Goal: Communication & Community: Participate in discussion

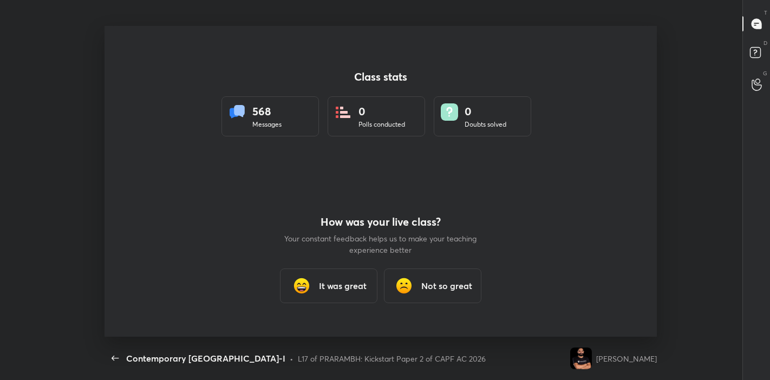
scroll to position [3, 0]
click at [320, 292] on h3 "It was great" at bounding box center [343, 286] width 48 height 13
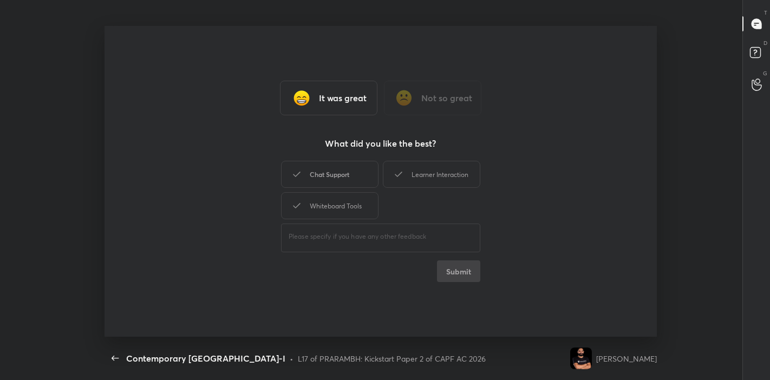
drag, startPoint x: 332, startPoint y: 179, endPoint x: 365, endPoint y: 176, distance: 33.7
click at [340, 178] on div "Chat Support" at bounding box center [330, 174] width 98 height 27
click at [398, 176] on icon at bounding box center [398, 174] width 13 height 13
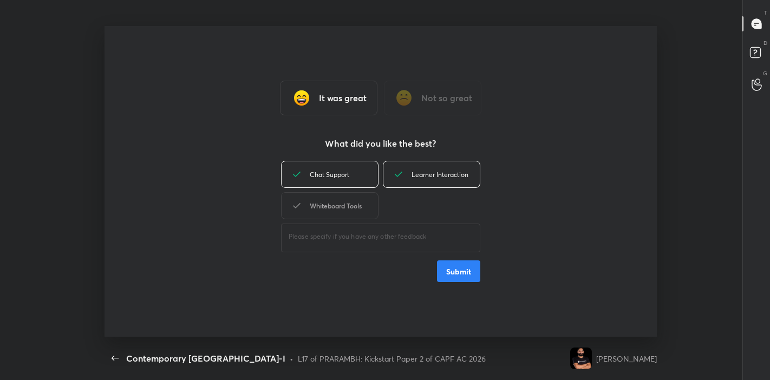
click at [358, 200] on div "Whiteboard Tools" at bounding box center [330, 205] width 98 height 27
click at [460, 271] on button "Submit" at bounding box center [458, 272] width 43 height 22
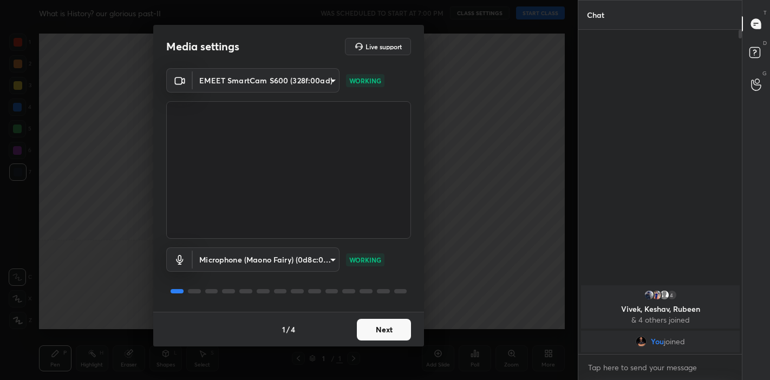
click at [376, 327] on button "Next" at bounding box center [384, 330] width 54 height 22
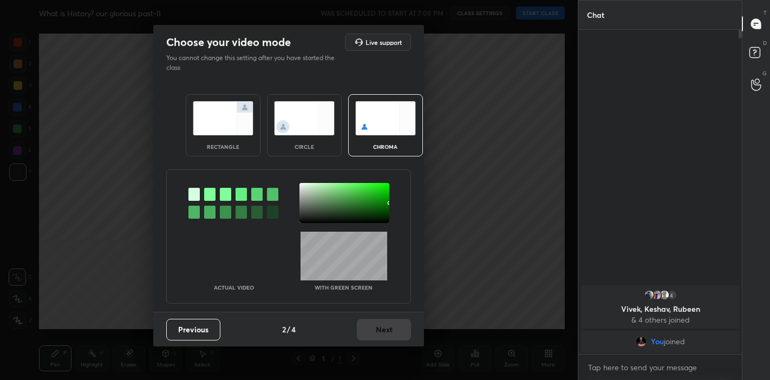
click at [250, 140] on div "rectangle" at bounding box center [223, 125] width 75 height 62
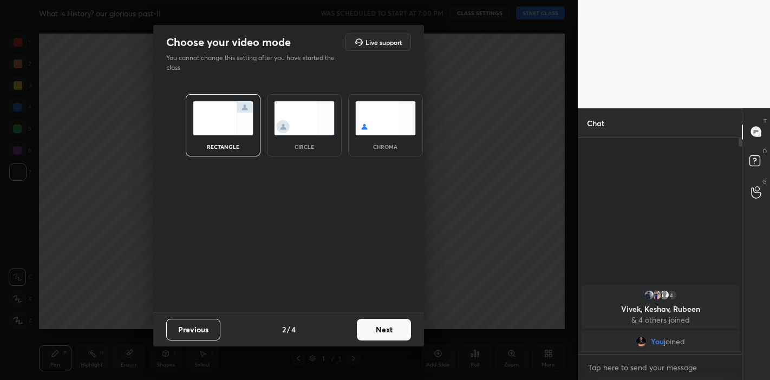
scroll to position [123, 161]
click at [388, 336] on button "Next" at bounding box center [384, 330] width 54 height 22
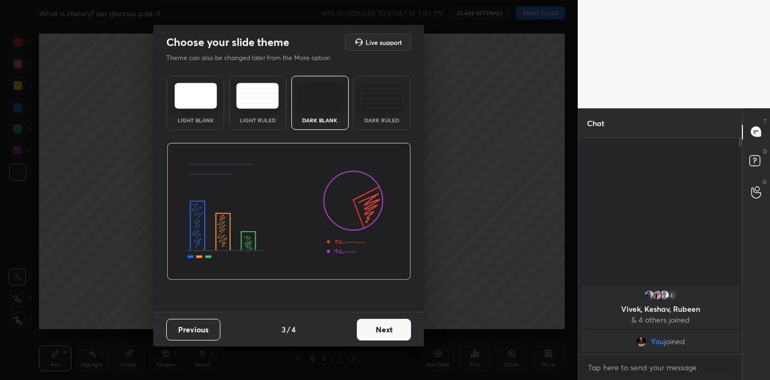
click at [396, 331] on button "Next" at bounding box center [384, 330] width 54 height 22
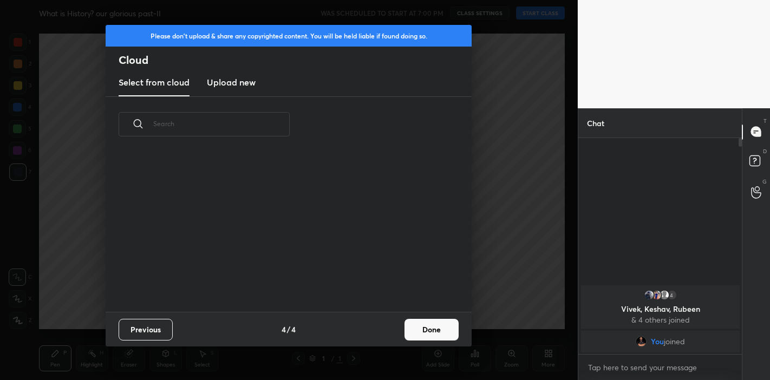
click at [428, 339] on button "Done" at bounding box center [432, 330] width 54 height 22
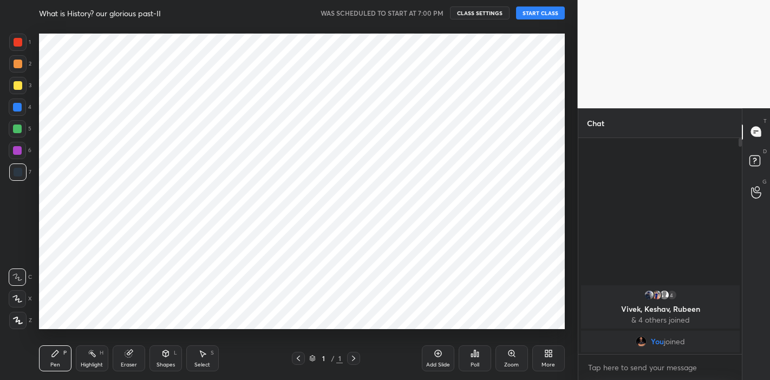
scroll to position [160, 348]
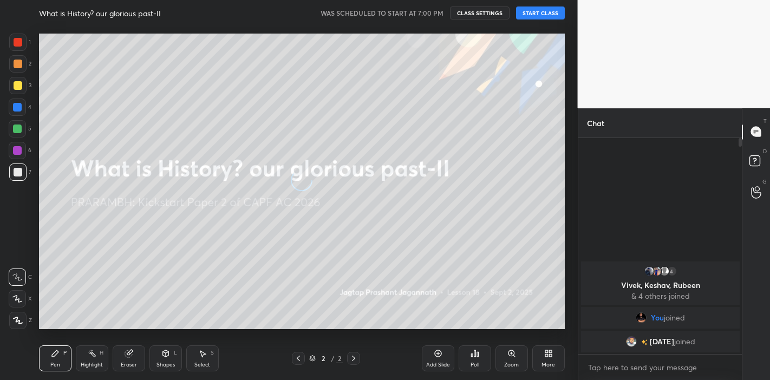
click at [548, 9] on button "START CLASS" at bounding box center [540, 13] width 49 height 13
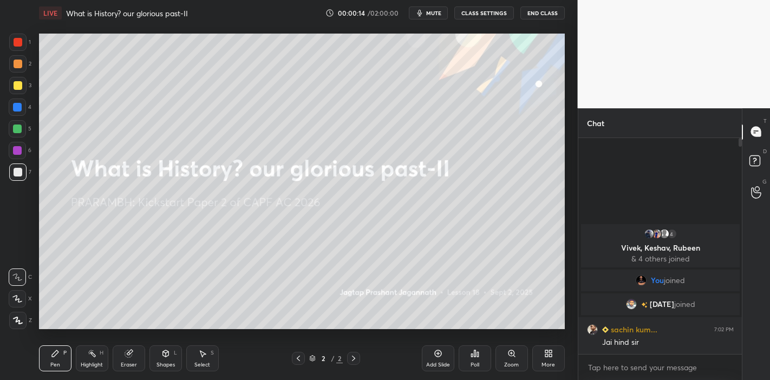
click at [634, 298] on div "[DATE] joined" at bounding box center [660, 305] width 159 height 22
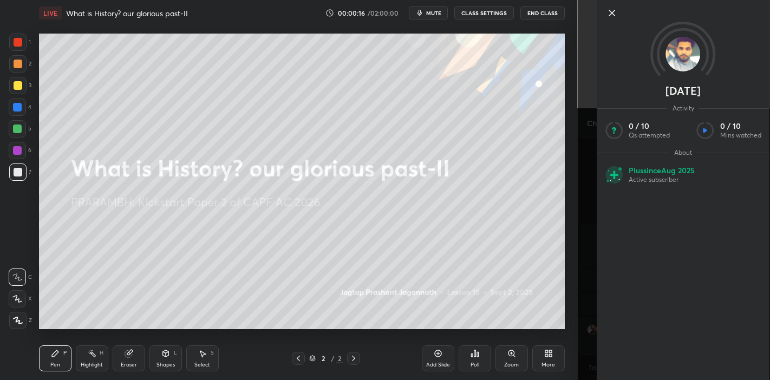
click at [616, 11] on icon at bounding box center [612, 13] width 13 height 13
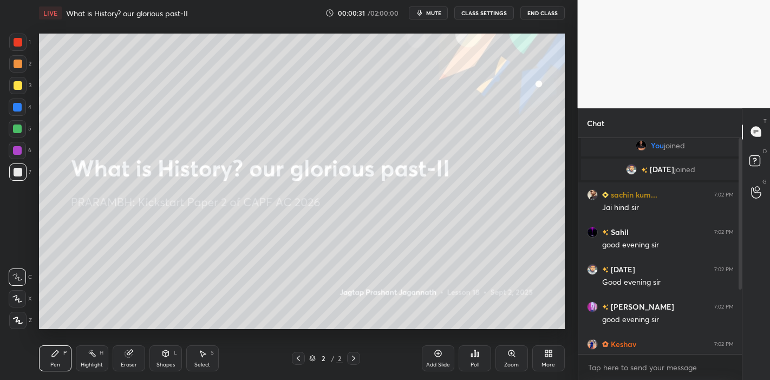
scroll to position [102, 0]
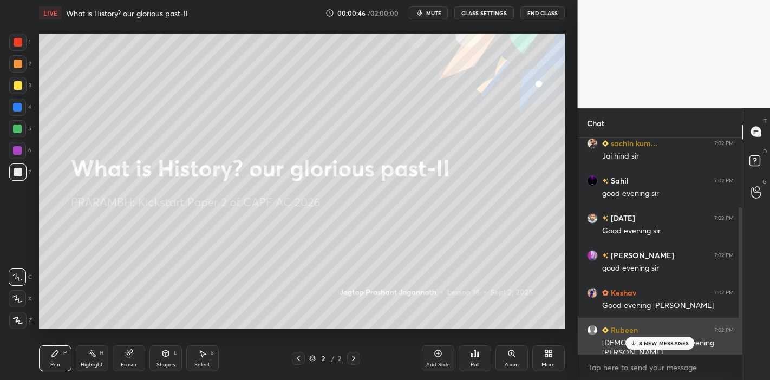
click at [664, 341] on p "8 NEW MESSAGES" at bounding box center [664, 343] width 50 height 7
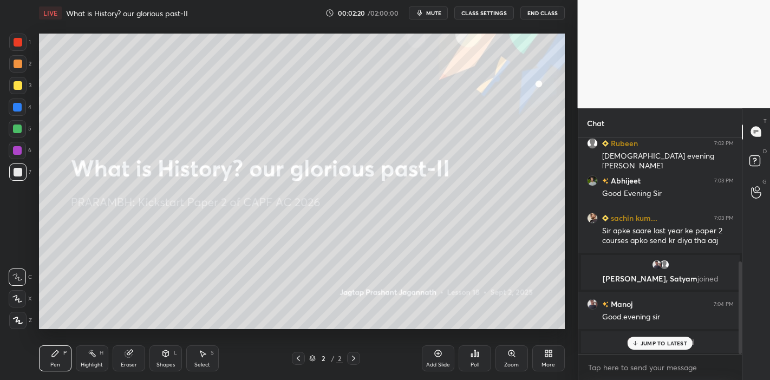
scroll to position [327, 0]
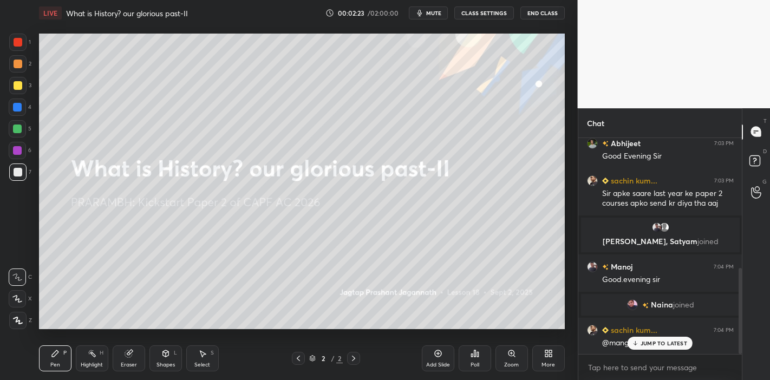
click at [644, 346] on p "JUMP TO LATEST" at bounding box center [664, 343] width 47 height 7
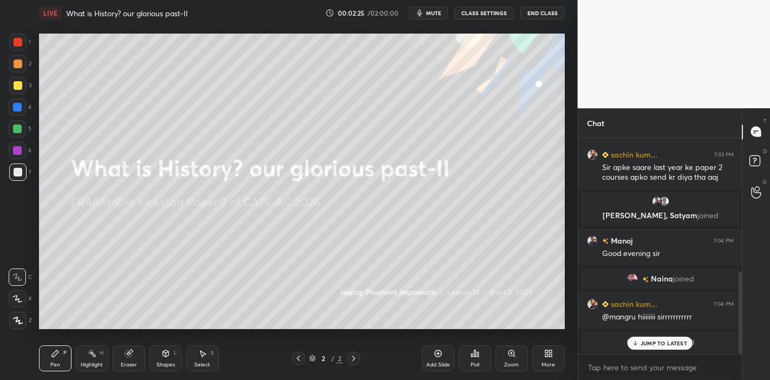
click at [436, 359] on div "Add Slide" at bounding box center [438, 359] width 33 height 26
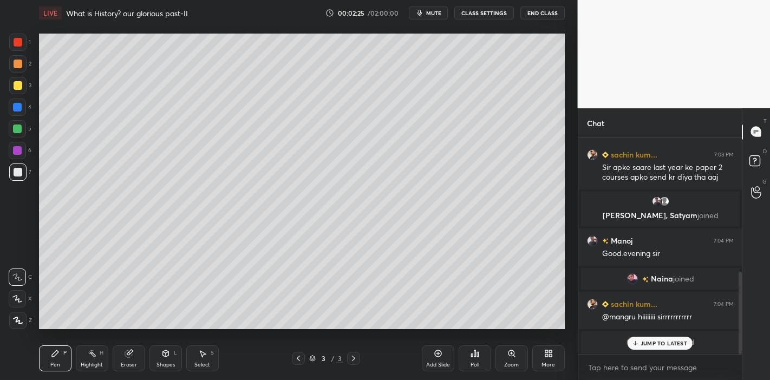
click at [633, 344] on icon at bounding box center [635, 343] width 7 height 7
drag, startPoint x: 15, startPoint y: 89, endPoint x: 9, endPoint y: 90, distance: 5.5
click at [15, 89] on div at bounding box center [17, 85] width 17 height 17
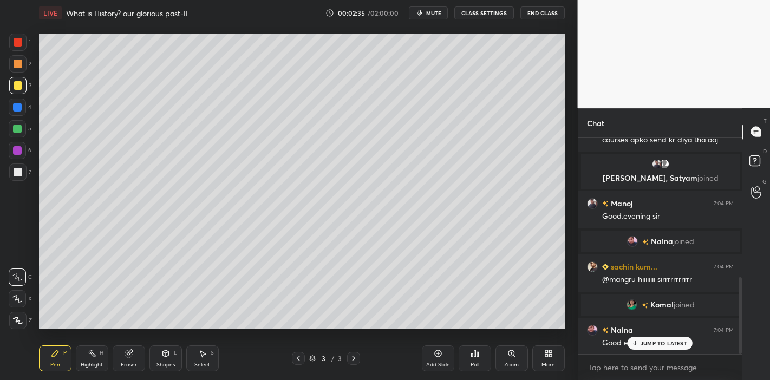
scroll to position [427, 0]
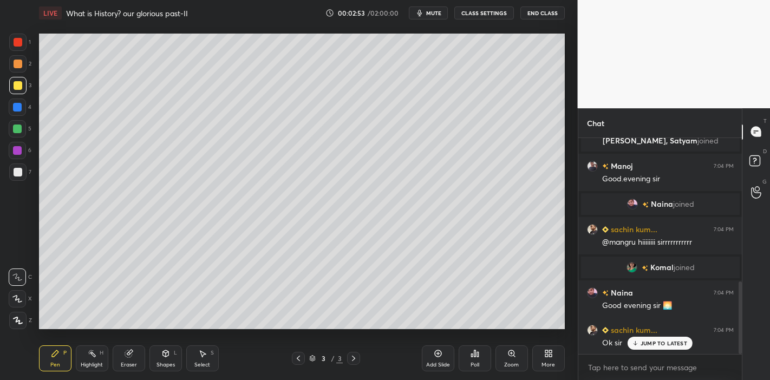
click at [643, 345] on p "JUMP TO LATEST" at bounding box center [664, 343] width 47 height 7
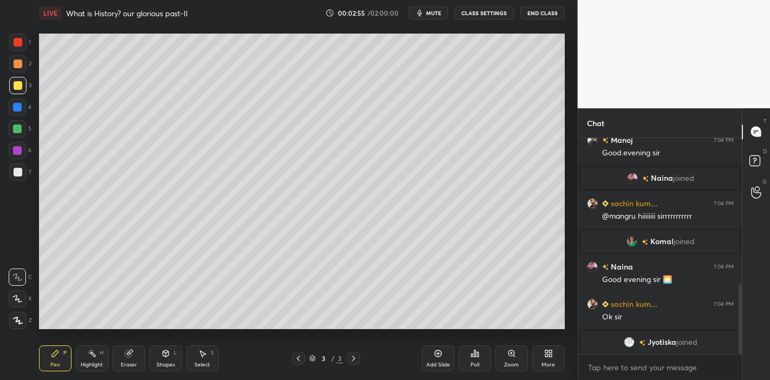
drag, startPoint x: 17, startPoint y: 298, endPoint x: 17, endPoint y: 290, distance: 7.6
click at [15, 297] on icon at bounding box center [17, 299] width 10 height 8
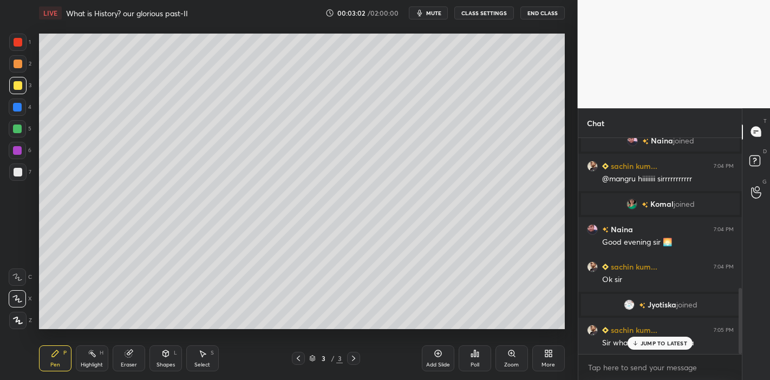
drag, startPoint x: 17, startPoint y: 42, endPoint x: 29, endPoint y: 42, distance: 11.9
click at [17, 42] on div at bounding box center [18, 42] width 9 height 9
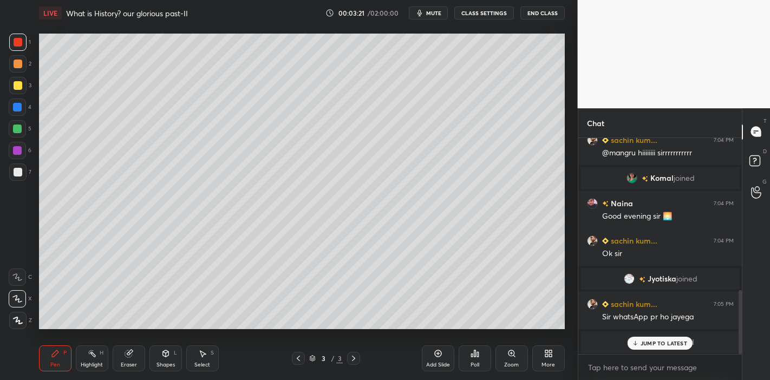
click at [673, 345] on p "JUMP TO LATEST" at bounding box center [664, 343] width 47 height 7
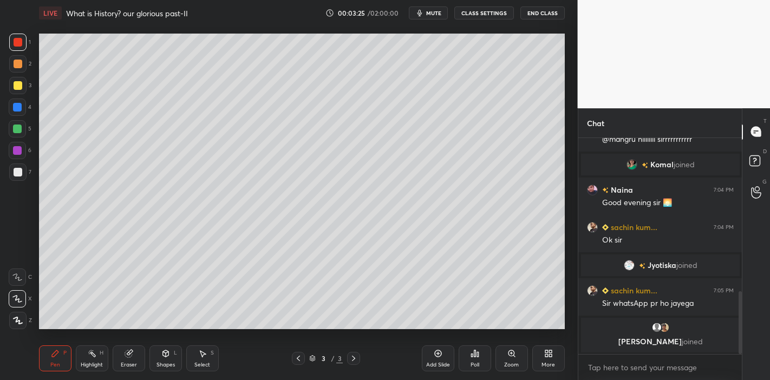
click at [15, 129] on div at bounding box center [17, 129] width 9 height 9
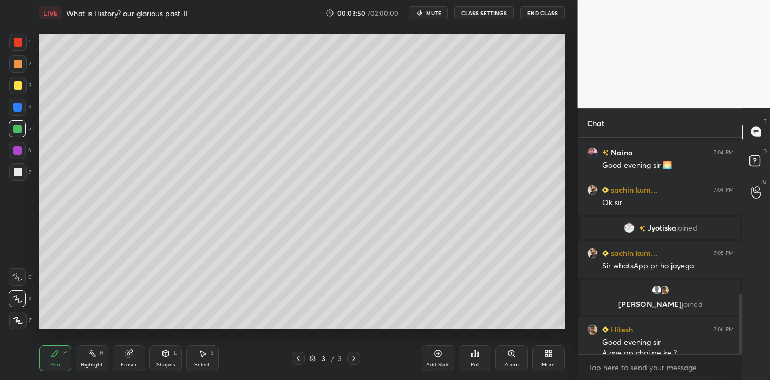
scroll to position [561, 0]
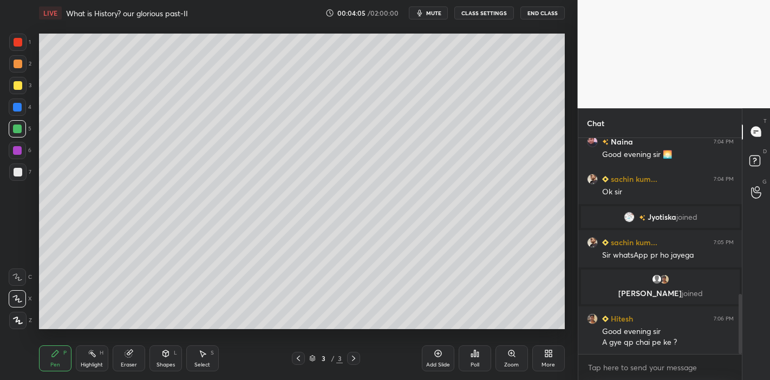
click at [433, 358] on div "Add Slide" at bounding box center [438, 359] width 33 height 26
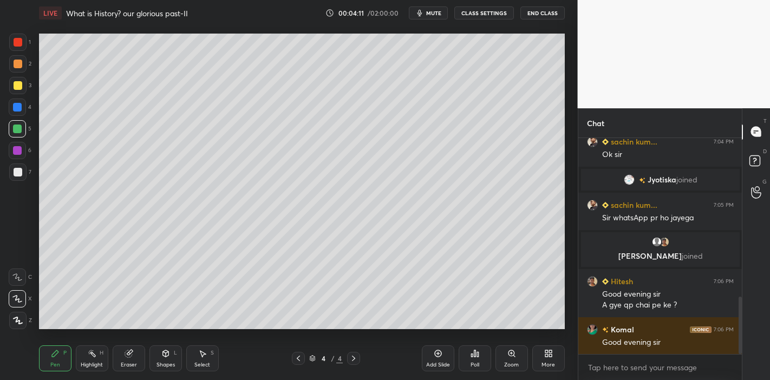
scroll to position [655, 0]
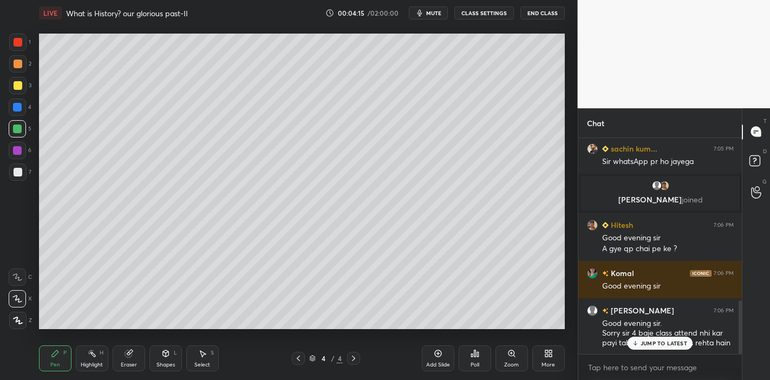
click at [664, 346] on p "JUMP TO LATEST" at bounding box center [664, 343] width 47 height 7
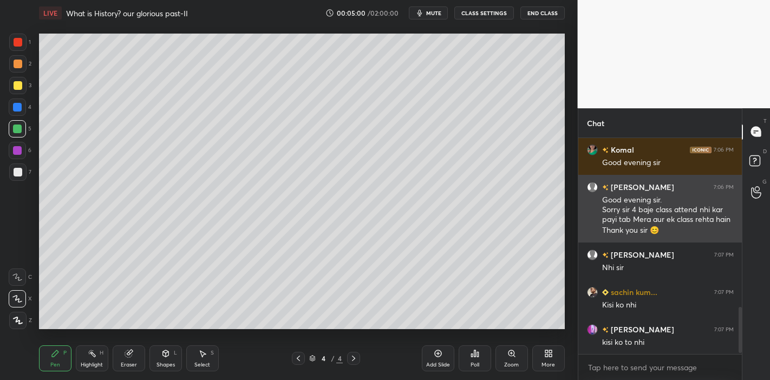
scroll to position [815, 0]
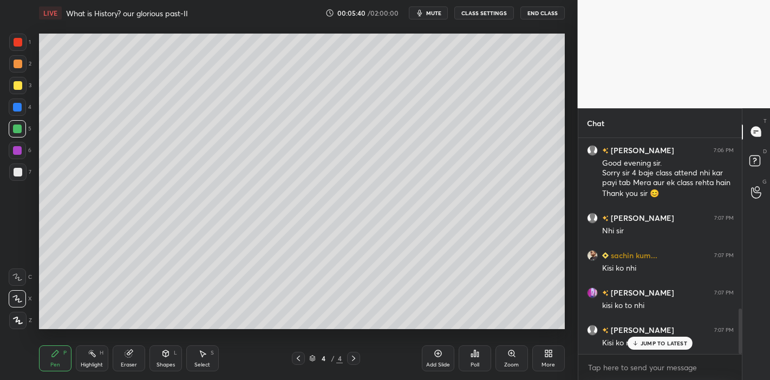
click at [649, 346] on p "JUMP TO LATEST" at bounding box center [664, 343] width 47 height 7
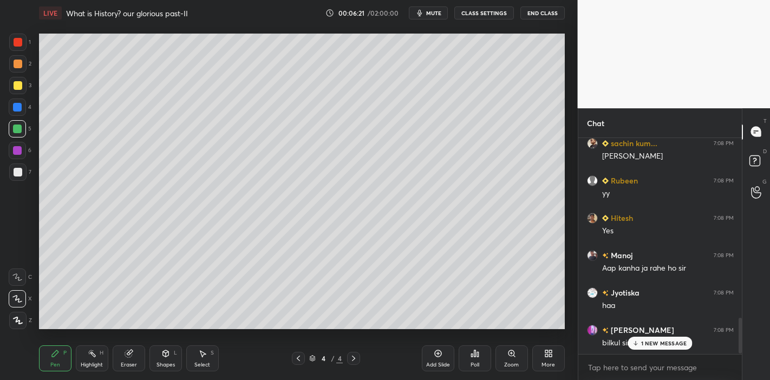
scroll to position [1114, 0]
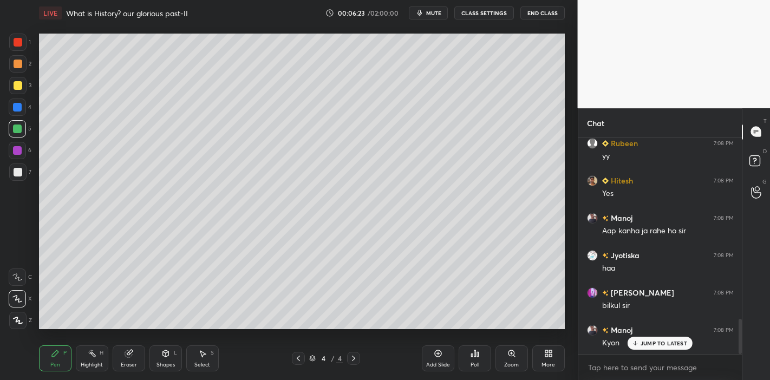
click at [639, 344] on icon at bounding box center [635, 343] width 7 height 7
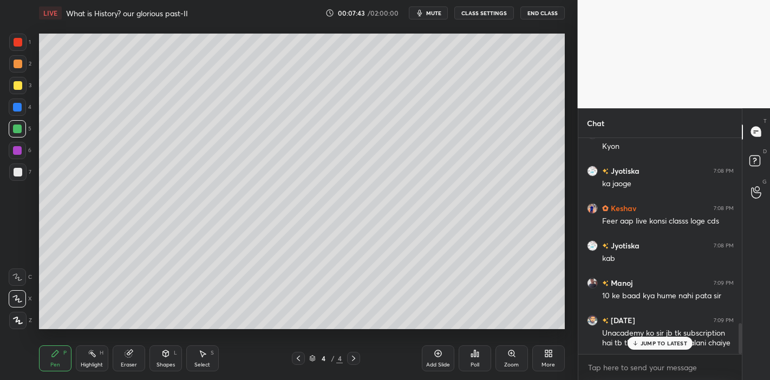
click at [675, 345] on p "JUMP TO LATEST" at bounding box center [664, 343] width 47 height 7
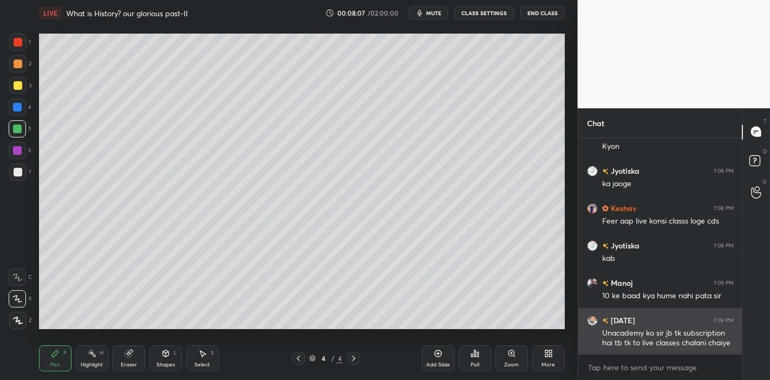
scroll to position [1349, 0]
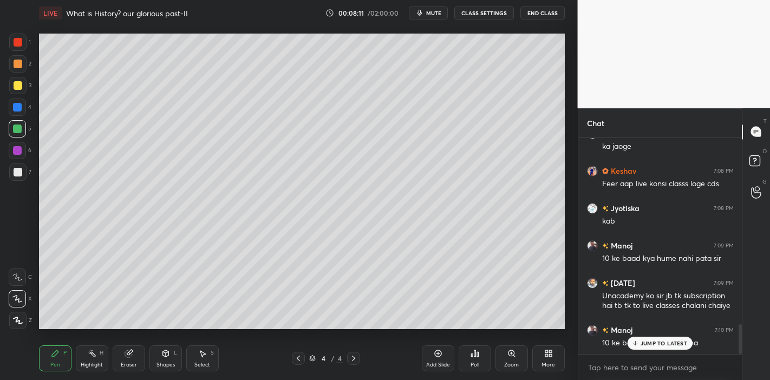
click at [676, 344] on p "JUMP TO LATEST" at bounding box center [664, 343] width 47 height 7
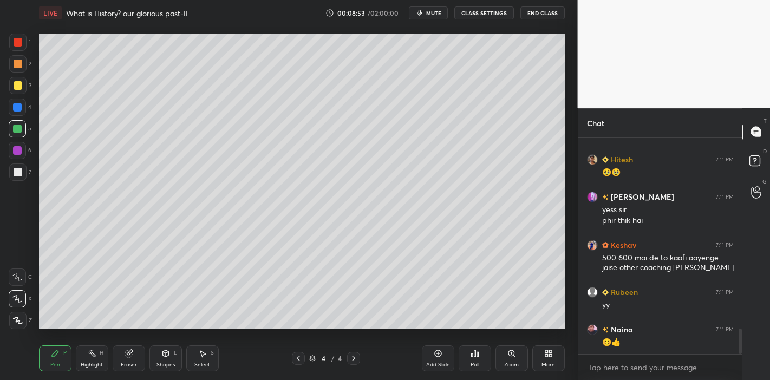
scroll to position [1678, 0]
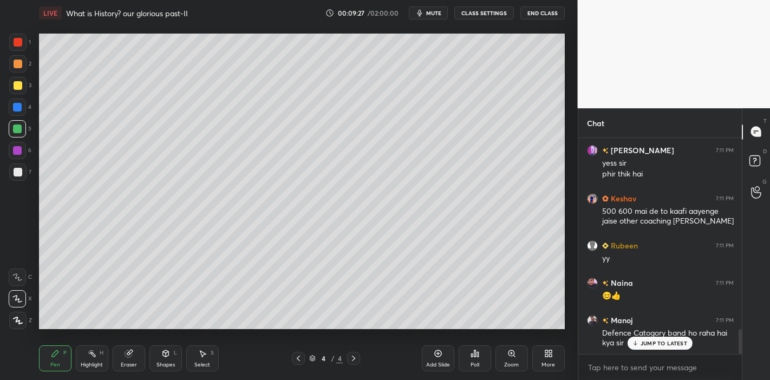
click at [647, 344] on p "JUMP TO LATEST" at bounding box center [664, 343] width 47 height 7
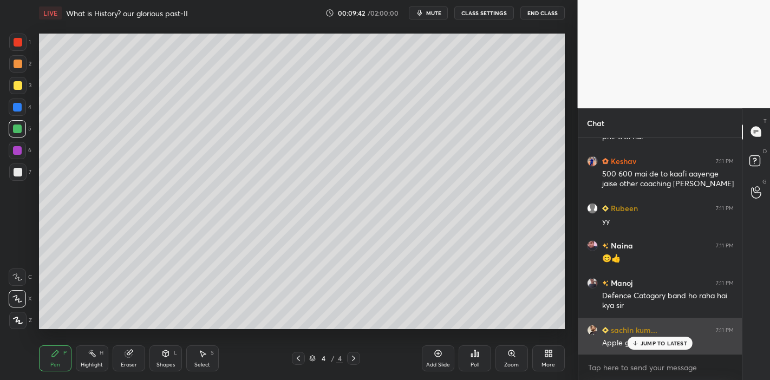
click at [650, 336] on div "Apple ghata mei jayega" at bounding box center [668, 342] width 132 height 13
click at [660, 352] on div "[PERSON_NAME]... 7:11 PM Apple ghata mei jayega" at bounding box center [661, 336] width 164 height 37
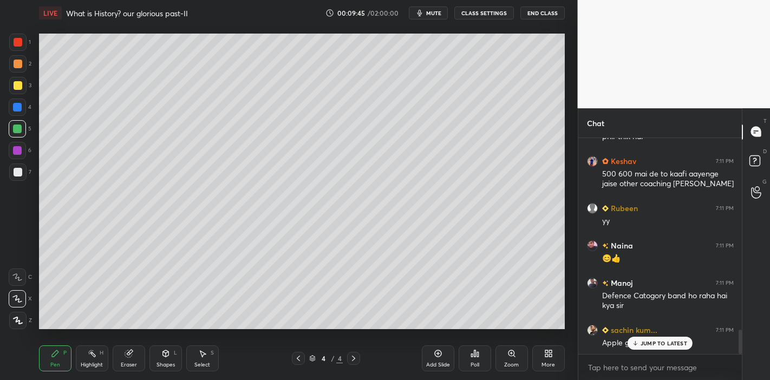
scroll to position [1753, 0]
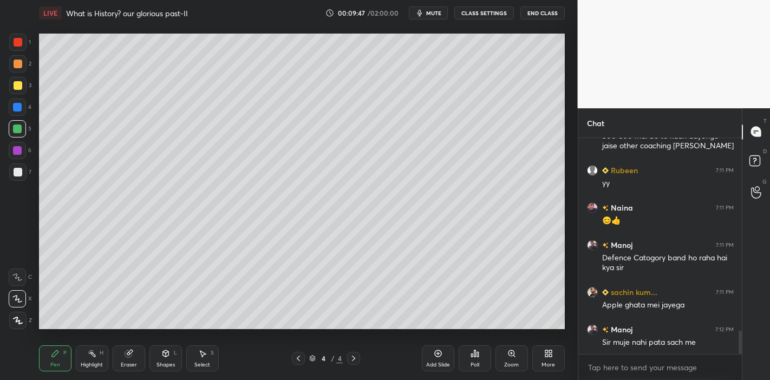
click at [125, 357] on icon at bounding box center [129, 353] width 9 height 9
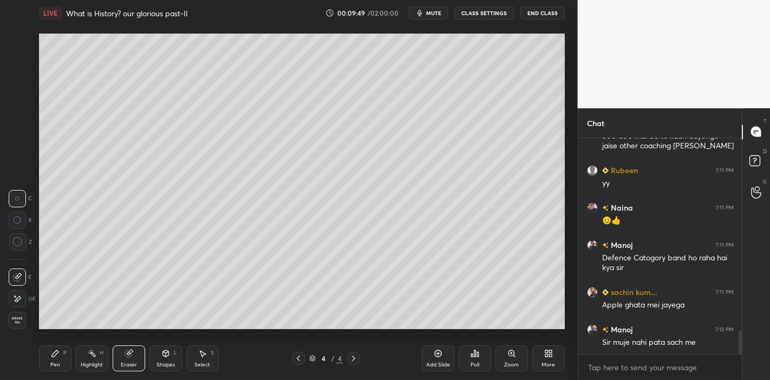
scroll to position [1791, 0]
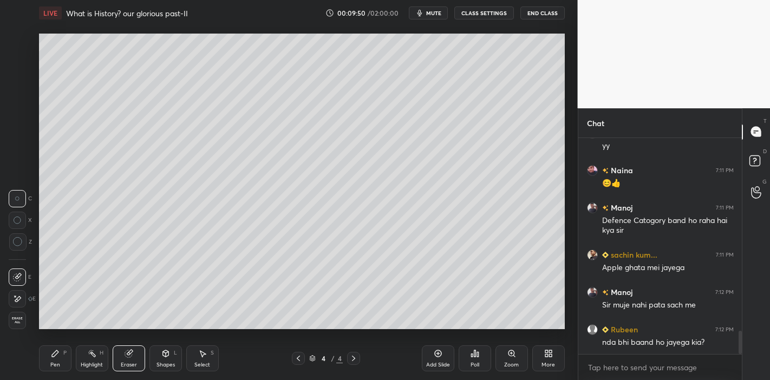
click at [49, 365] on div "Pen P" at bounding box center [55, 359] width 33 height 26
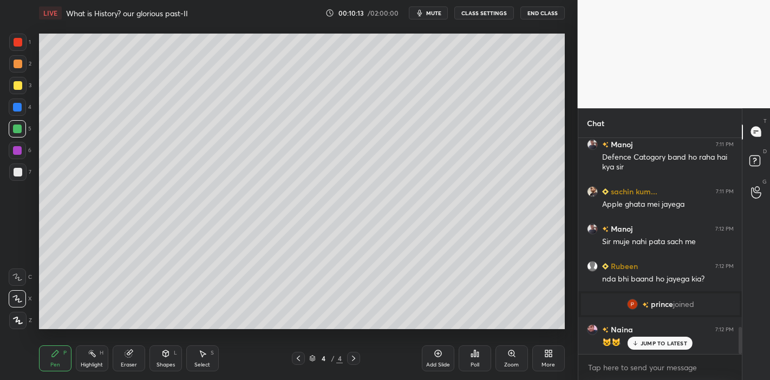
scroll to position [1507, 0]
click at [647, 341] on p "JUMP TO LATEST" at bounding box center [664, 343] width 47 height 7
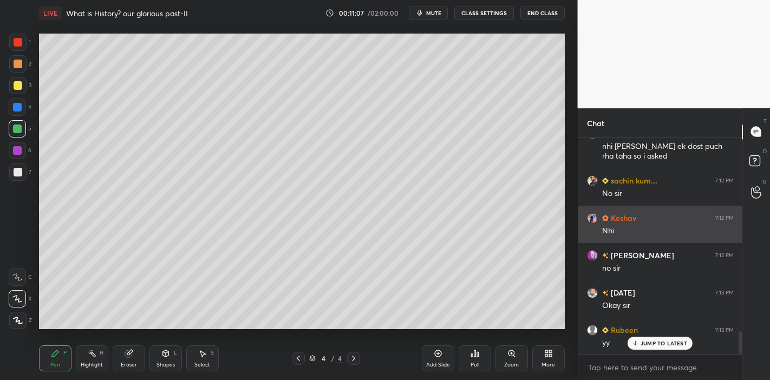
scroll to position [1873, 0]
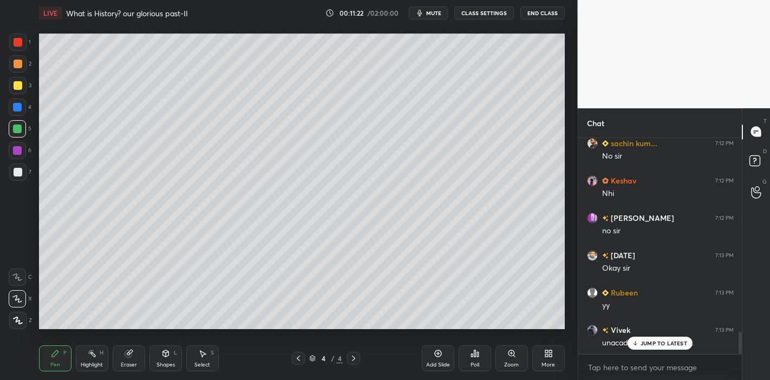
click at [646, 342] on p "JUMP TO LATEST" at bounding box center [664, 343] width 47 height 7
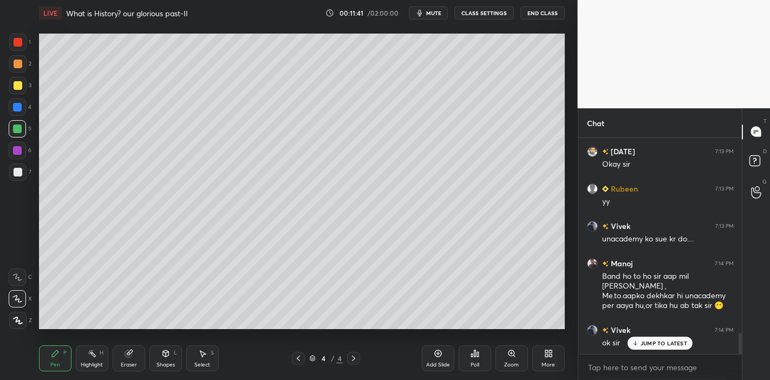
scroll to position [1988, 0]
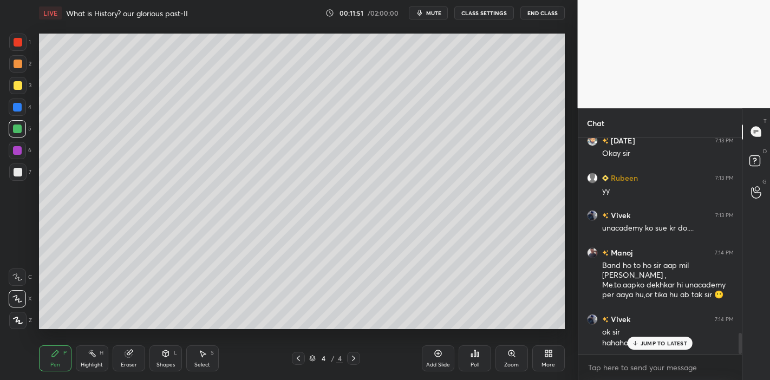
click at [688, 345] on div "JUMP TO LATEST" at bounding box center [660, 343] width 65 height 13
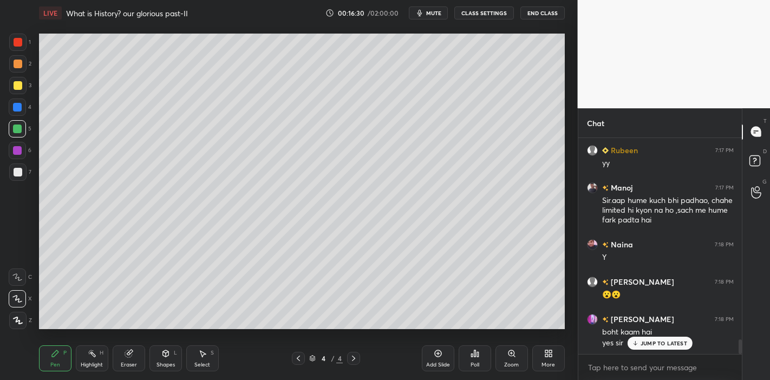
scroll to position [2975, 0]
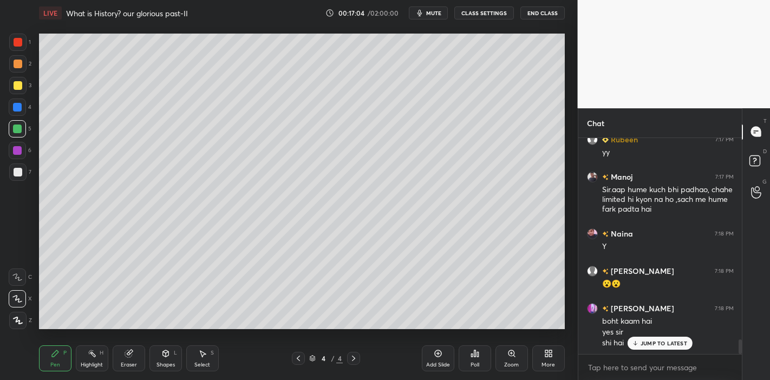
click at [17, 82] on div at bounding box center [18, 85] width 9 height 9
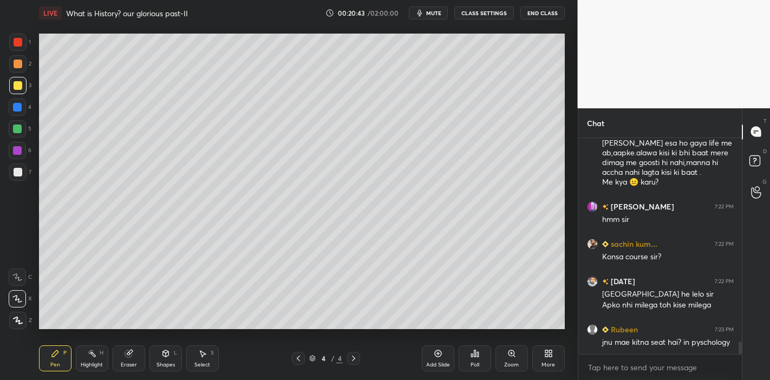
scroll to position [3633, 0]
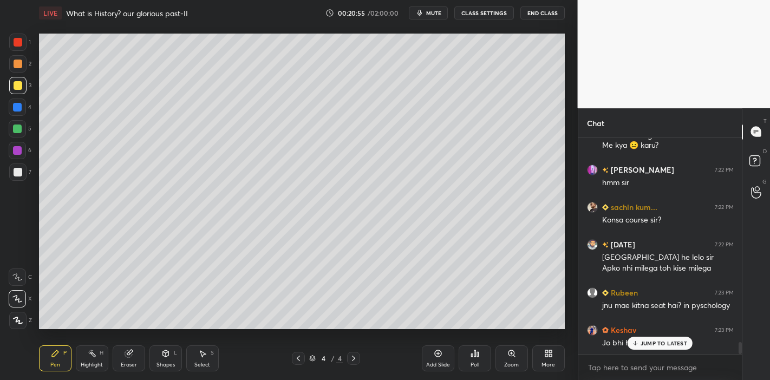
click at [639, 344] on div "JUMP TO LATEST" at bounding box center [660, 343] width 65 height 13
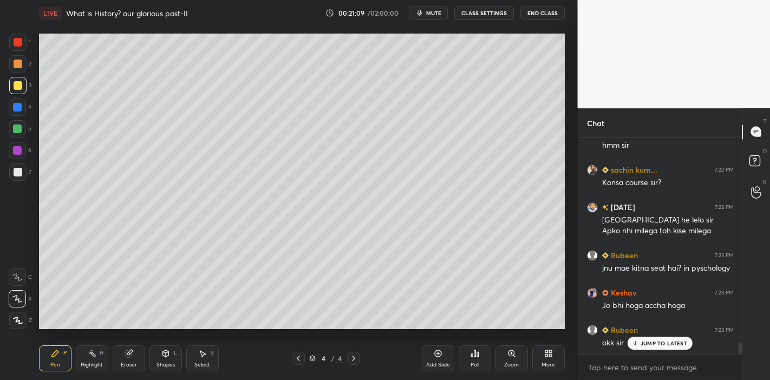
click at [647, 346] on p "JUMP TO LATEST" at bounding box center [664, 343] width 47 height 7
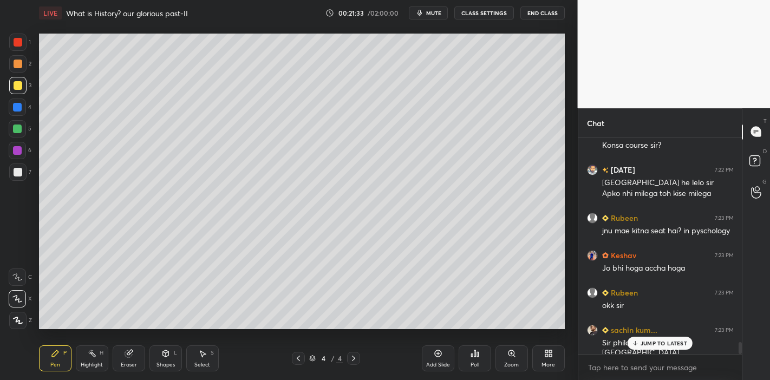
click at [658, 345] on p "JUMP TO LATEST" at bounding box center [664, 343] width 47 height 7
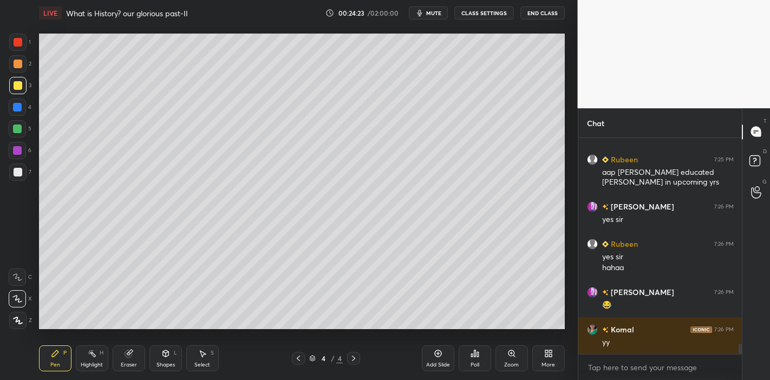
scroll to position [4281, 0]
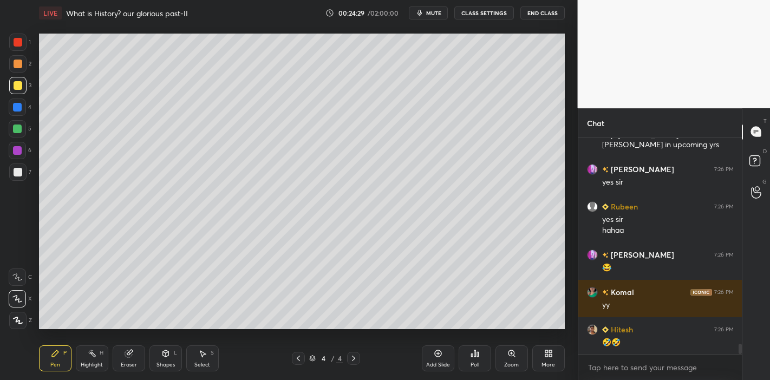
click at [436, 11] on span "mute" at bounding box center [433, 13] width 15 height 8
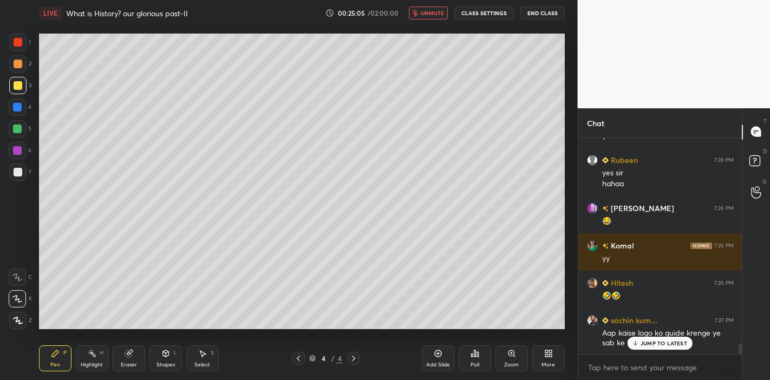
click at [422, 15] on button "unmute" at bounding box center [428, 13] width 39 height 13
click at [645, 342] on p "JUMP TO LATEST" at bounding box center [664, 343] width 47 height 7
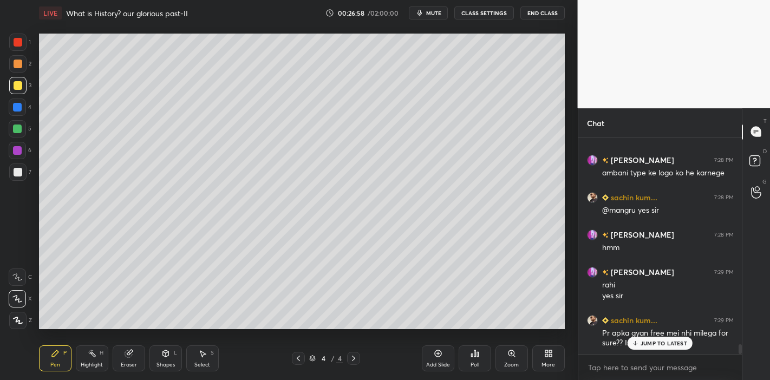
scroll to position [4573, 0]
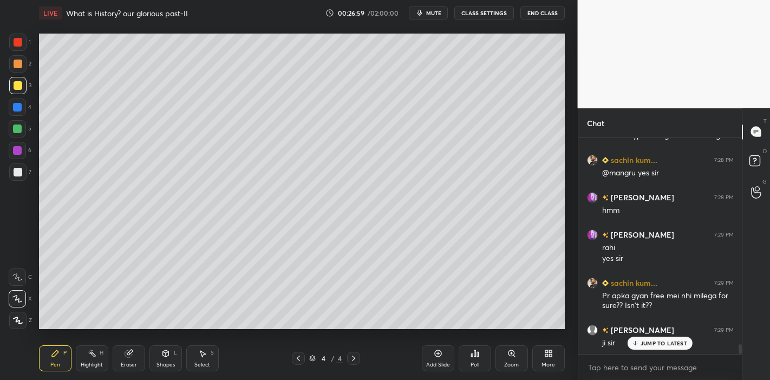
click at [645, 342] on p "JUMP TO LATEST" at bounding box center [664, 343] width 47 height 7
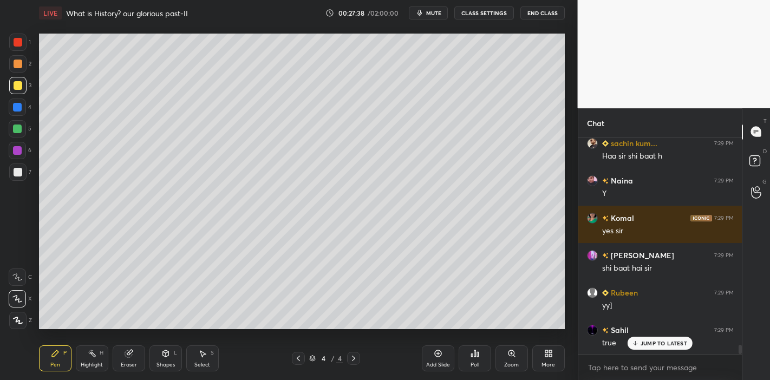
scroll to position [4834, 0]
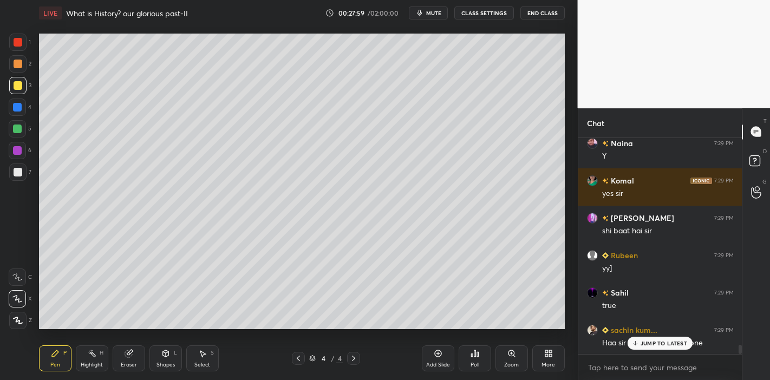
click at [669, 341] on p "JUMP TO LATEST" at bounding box center [664, 343] width 47 height 7
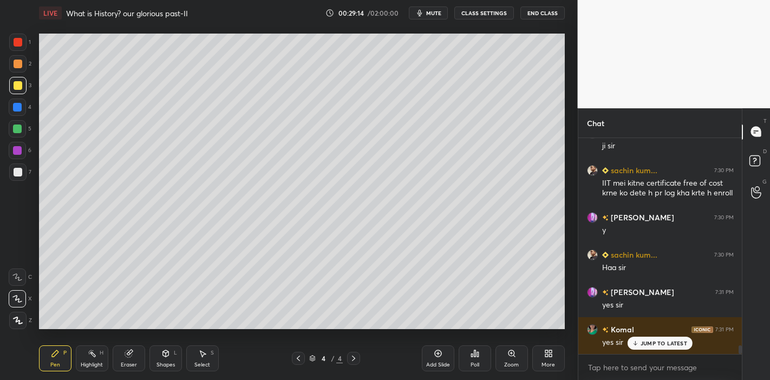
scroll to position [5116, 0]
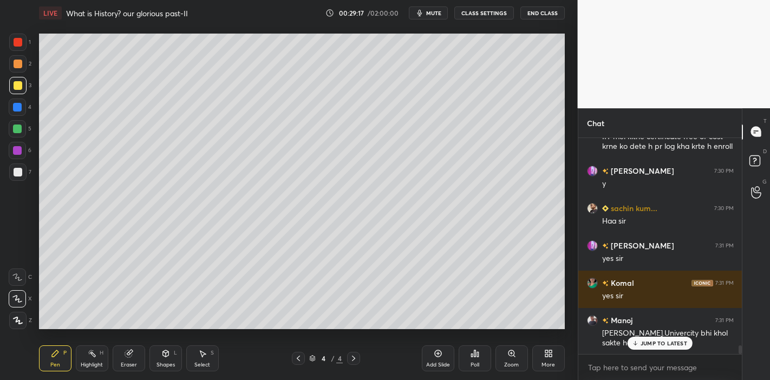
click at [642, 345] on p "JUMP TO LATEST" at bounding box center [664, 343] width 47 height 7
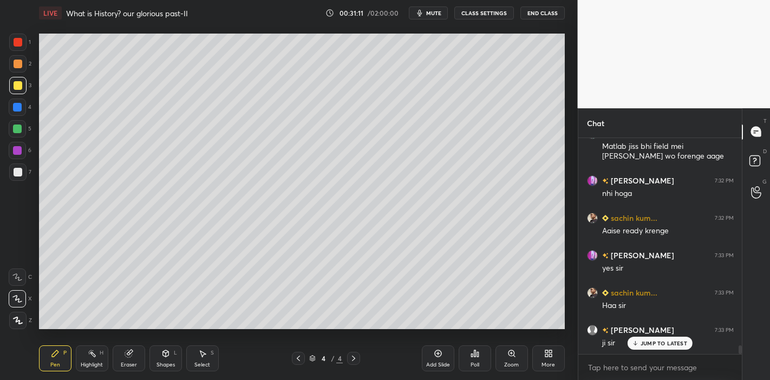
scroll to position [5387, 0]
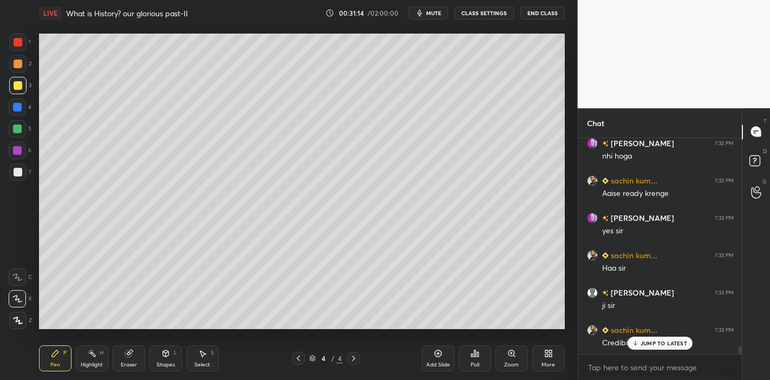
click at [666, 344] on p "JUMP TO LATEST" at bounding box center [664, 343] width 47 height 7
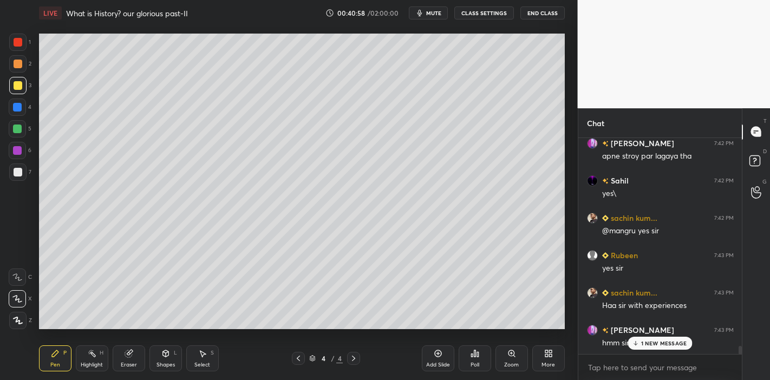
scroll to position [5731, 0]
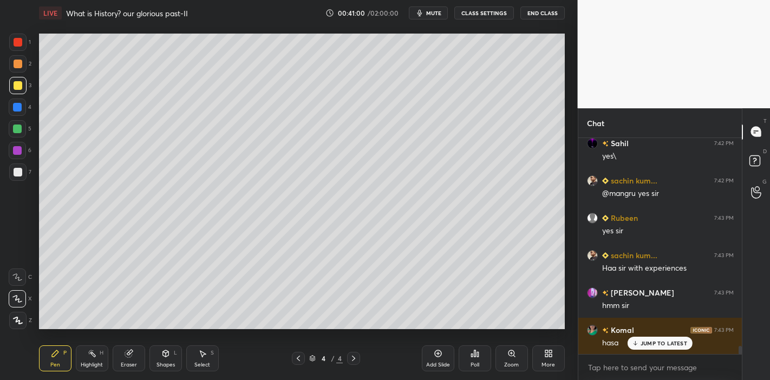
click at [647, 340] on p "JUMP TO LATEST" at bounding box center [664, 343] width 47 height 7
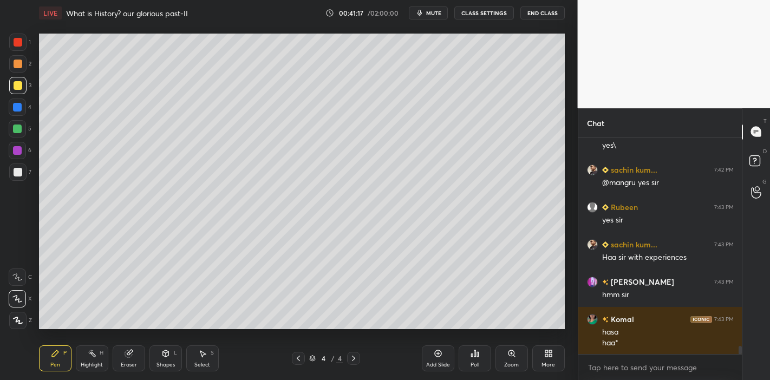
scroll to position [5779, 0]
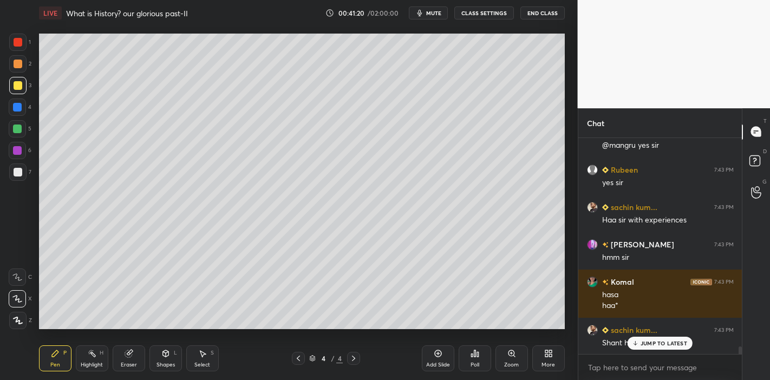
click at [667, 344] on p "JUMP TO LATEST" at bounding box center [664, 343] width 47 height 7
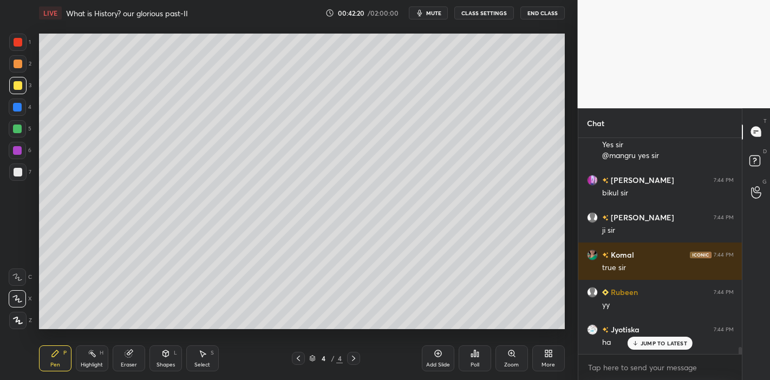
scroll to position [6201, 0]
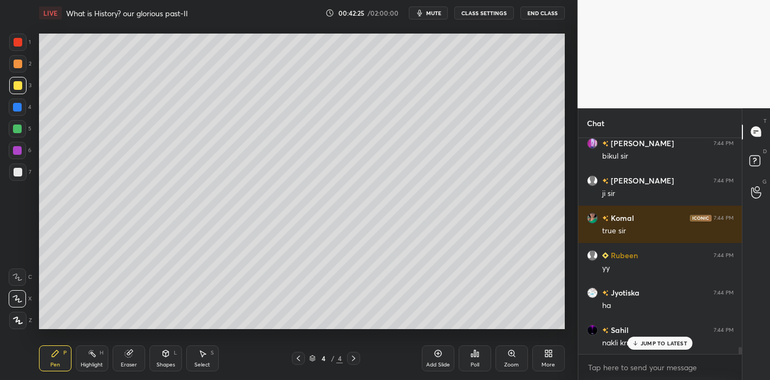
click at [650, 346] on p "JUMP TO LATEST" at bounding box center [664, 343] width 47 height 7
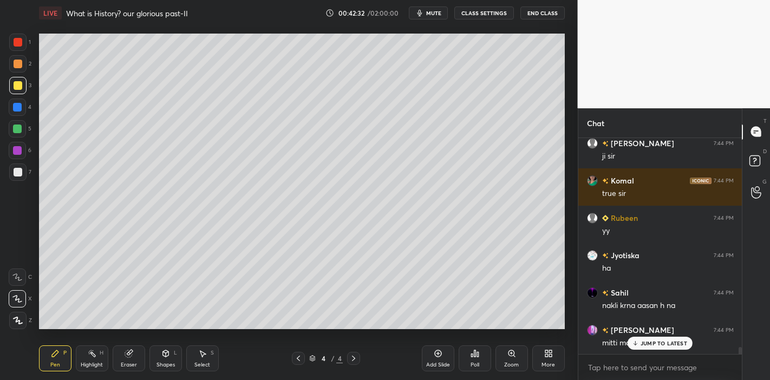
scroll to position [6276, 0]
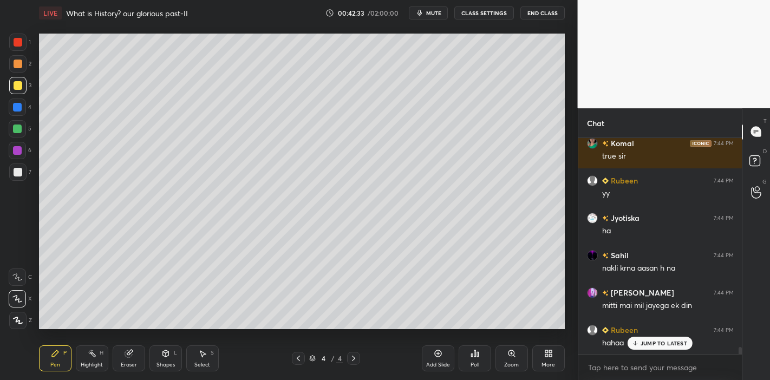
click at [644, 343] on p "JUMP TO LATEST" at bounding box center [664, 343] width 47 height 7
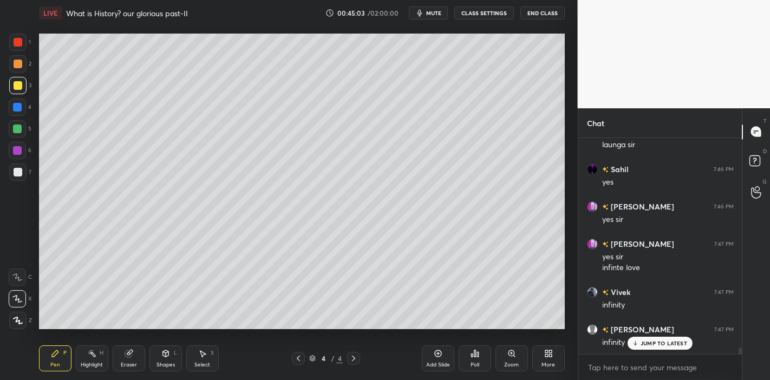
scroll to position [6710, 0]
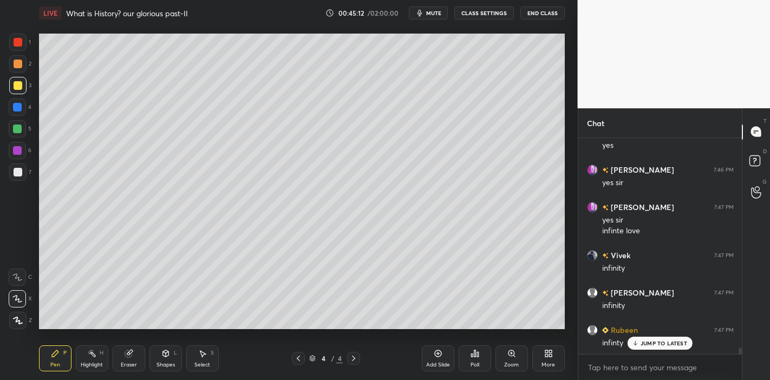
click at [435, 12] on span "mute" at bounding box center [433, 13] width 15 height 8
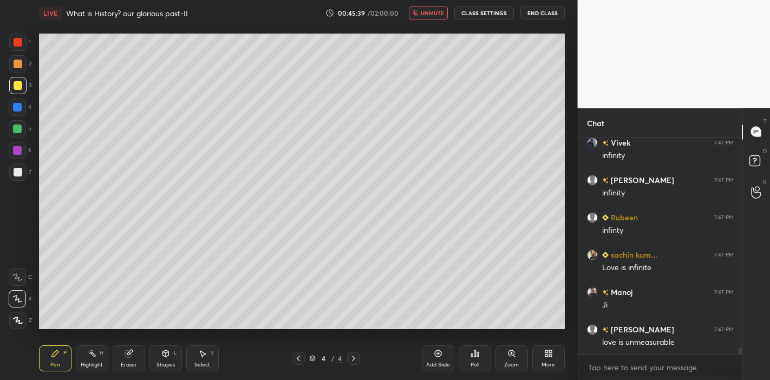
scroll to position [6860, 0]
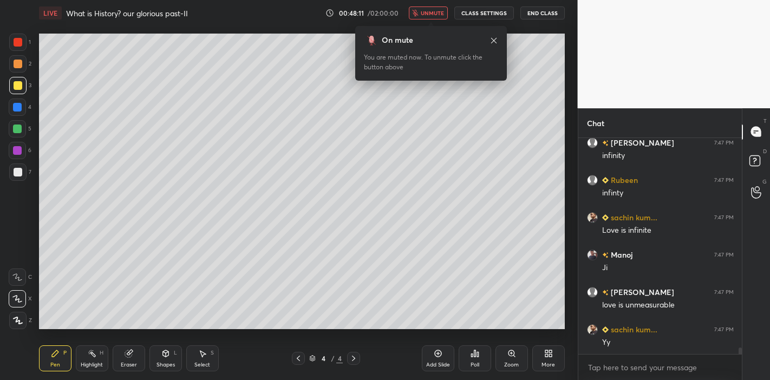
click at [426, 7] on button "unmute" at bounding box center [428, 13] width 39 height 13
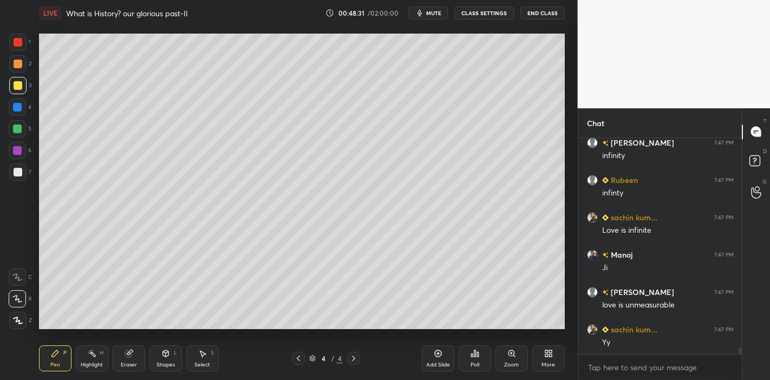
click at [132, 359] on div "Eraser" at bounding box center [129, 359] width 33 height 26
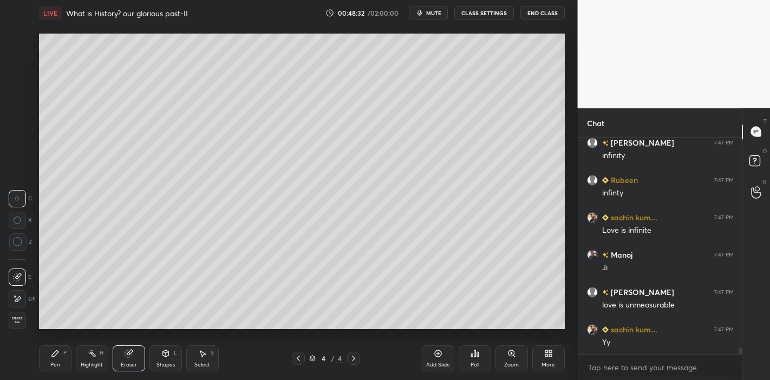
click at [12, 316] on div "Erase all" at bounding box center [17, 320] width 17 height 17
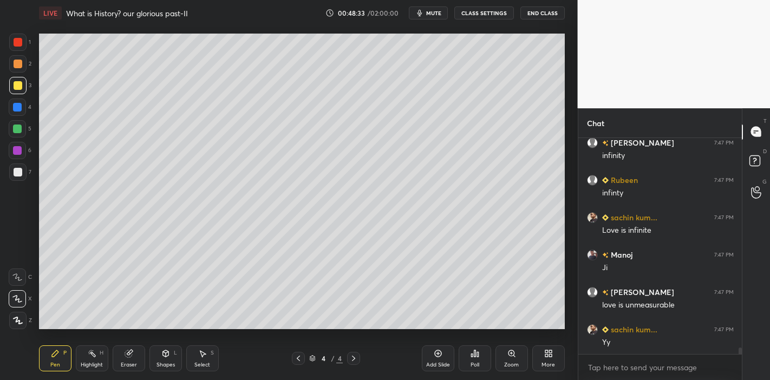
click at [56, 358] on icon at bounding box center [55, 353] width 9 height 9
click at [132, 359] on div "Eraser" at bounding box center [129, 359] width 33 height 26
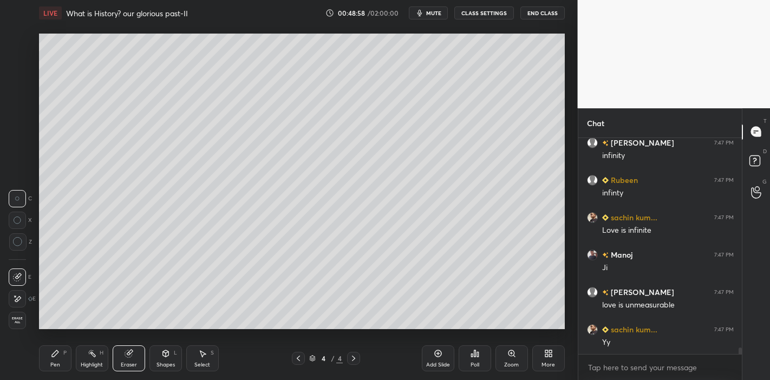
click at [51, 357] on icon at bounding box center [55, 353] width 9 height 9
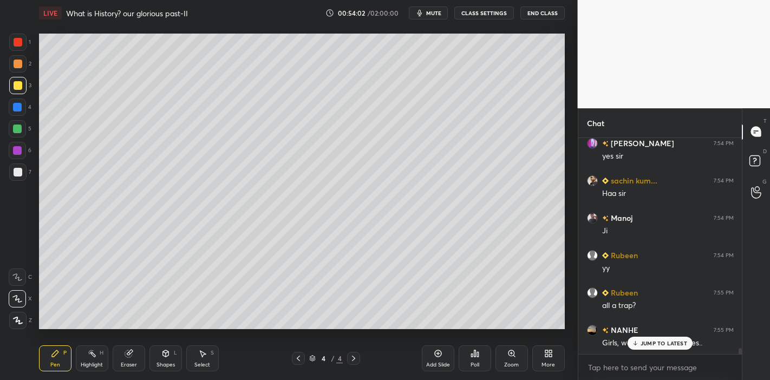
scroll to position [7757, 0]
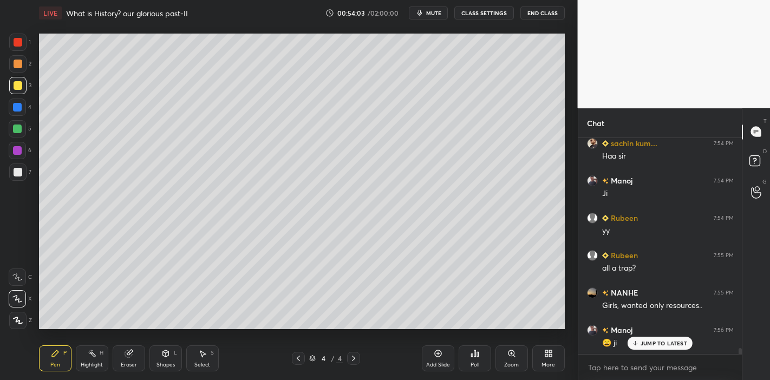
click at [650, 344] on p "JUMP TO LATEST" at bounding box center [664, 343] width 47 height 7
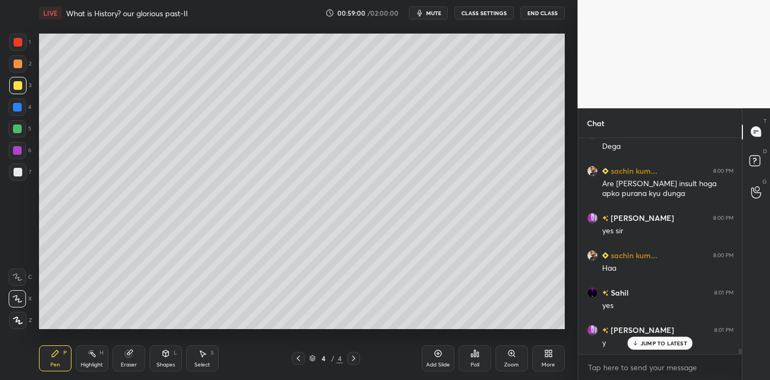
scroll to position [8610, 0]
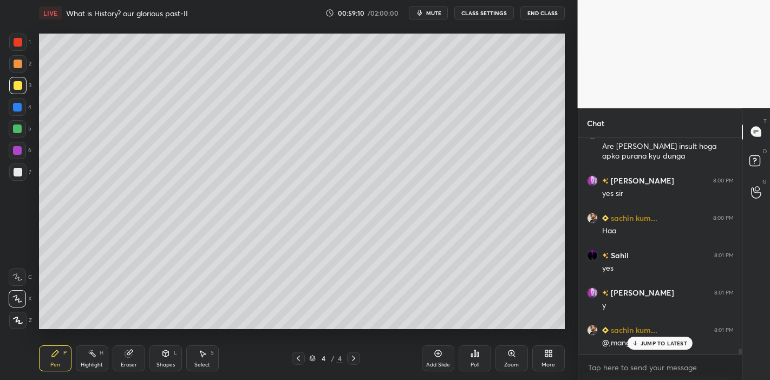
click at [653, 342] on p "JUMP TO LATEST" at bounding box center [664, 343] width 47 height 7
click at [134, 366] on div "Eraser" at bounding box center [129, 364] width 16 height 5
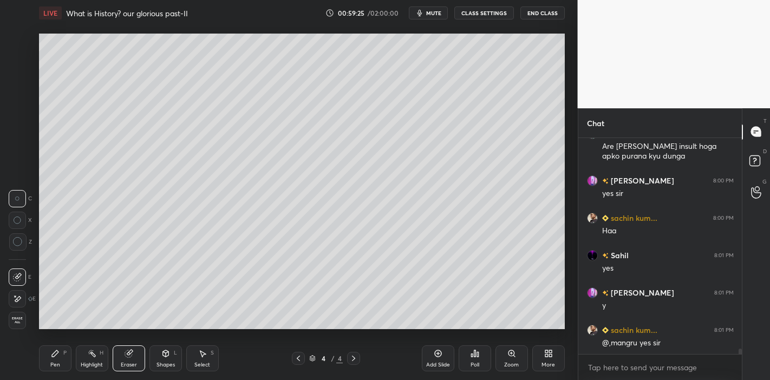
click at [18, 327] on div "Erase all" at bounding box center [17, 320] width 17 height 17
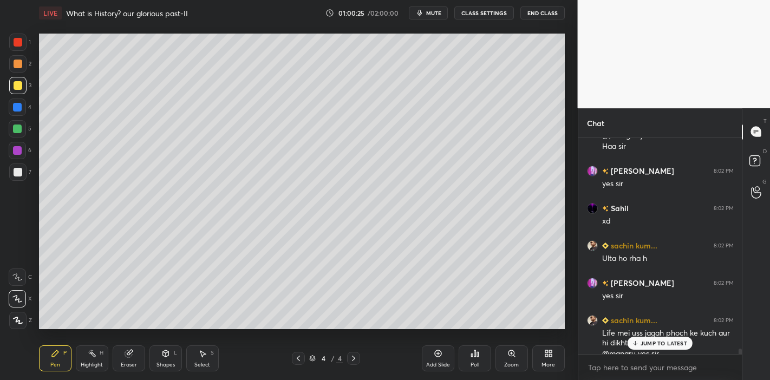
scroll to position [8828, 0]
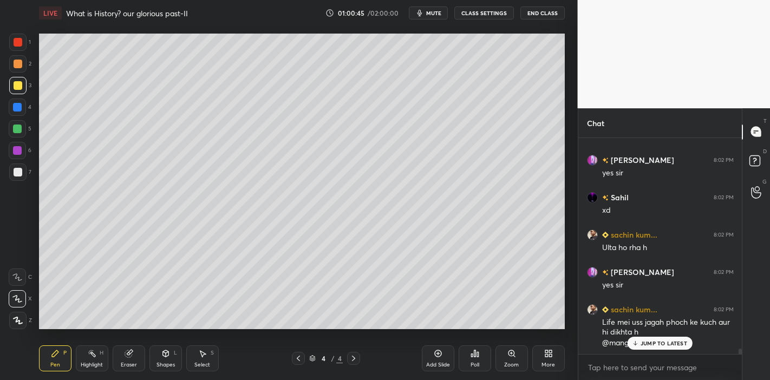
click at [642, 344] on p "JUMP TO LATEST" at bounding box center [664, 343] width 47 height 7
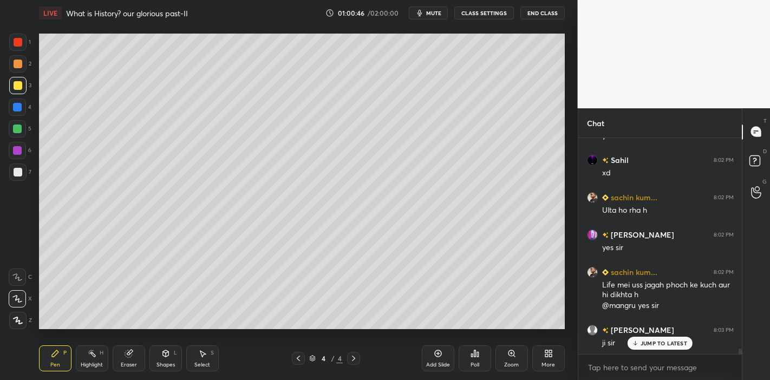
click at [642, 344] on p "JUMP TO LATEST" at bounding box center [664, 343] width 47 height 7
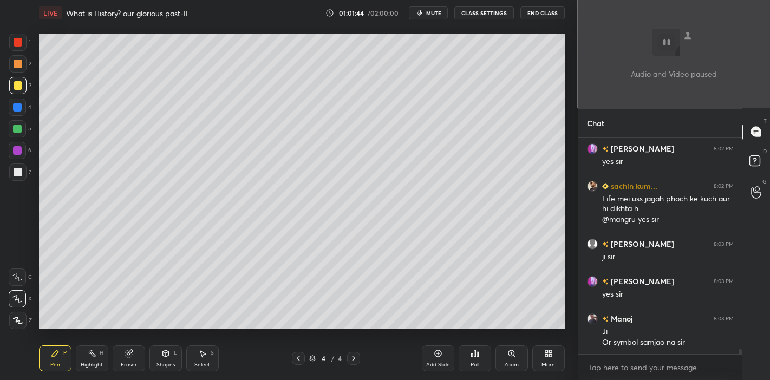
scroll to position [8998, 0]
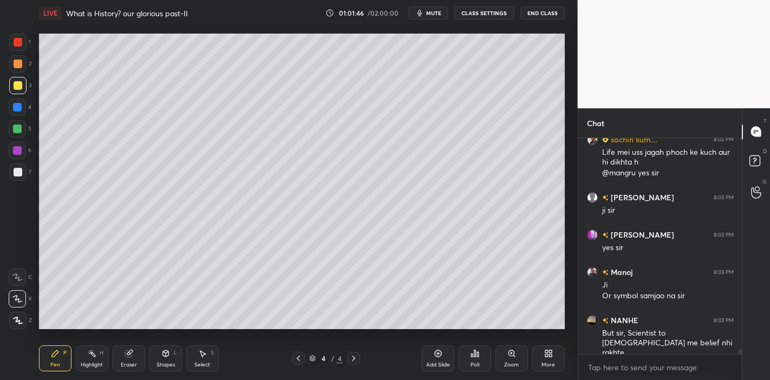
click at [679, 347] on div "[PERSON_NAME]... 8:02 PM Life mei uss jagah phoch ke kuch aur hi dikhta h @mang…" at bounding box center [661, 246] width 164 height 216
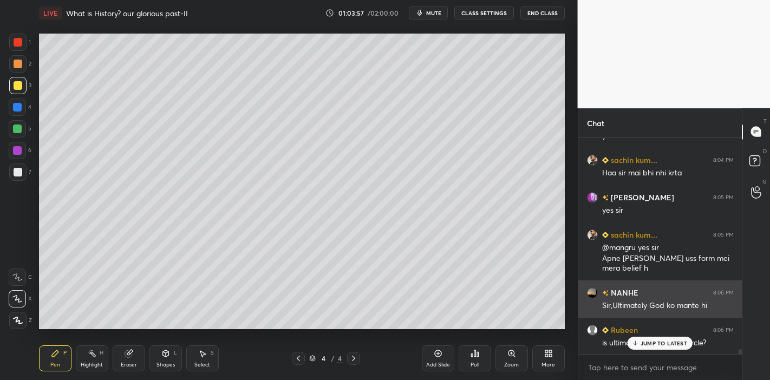
scroll to position [9375, 0]
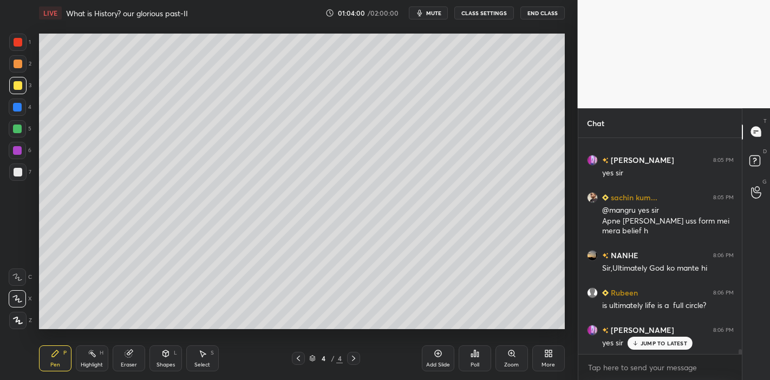
click at [649, 346] on p "JUMP TO LATEST" at bounding box center [664, 343] width 47 height 7
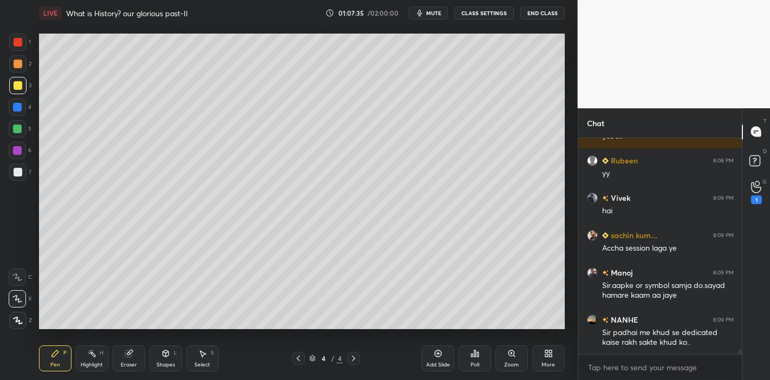
scroll to position [10143, 0]
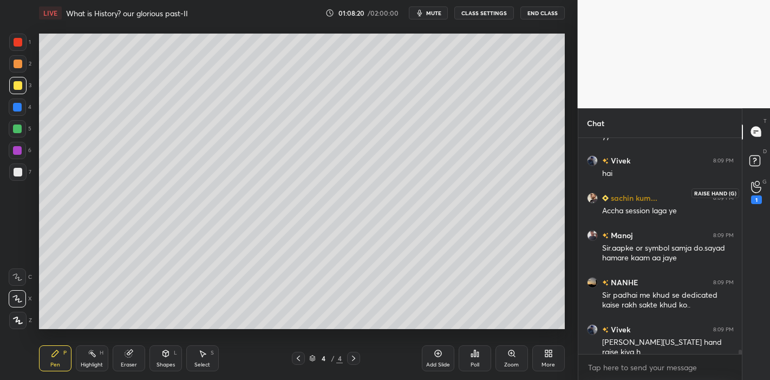
click at [761, 187] on icon at bounding box center [756, 187] width 10 height 12
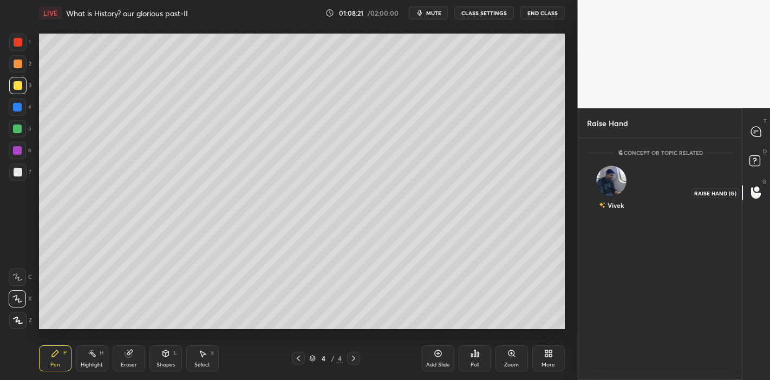
scroll to position [4, 3]
click at [763, 129] on div at bounding box center [757, 132] width 22 height 20
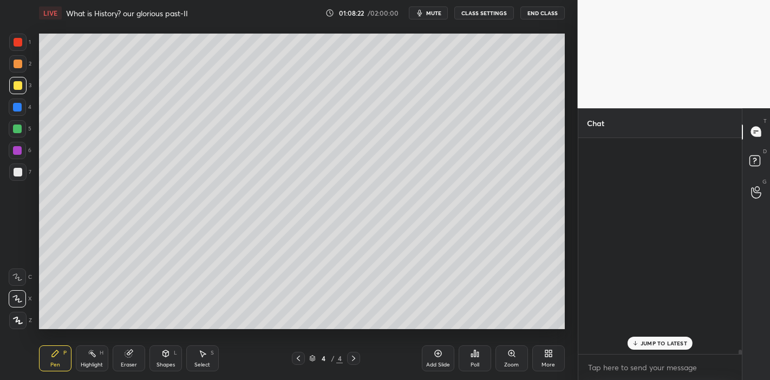
scroll to position [213, 161]
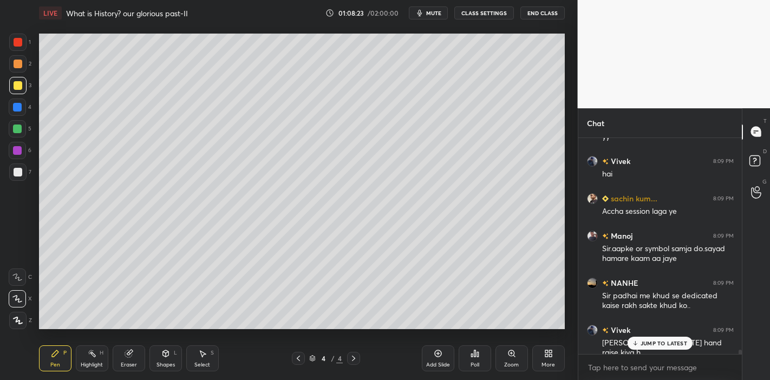
click at [659, 344] on p "JUMP TO LATEST" at bounding box center [664, 343] width 47 height 7
click at [761, 191] on icon at bounding box center [756, 192] width 10 height 12
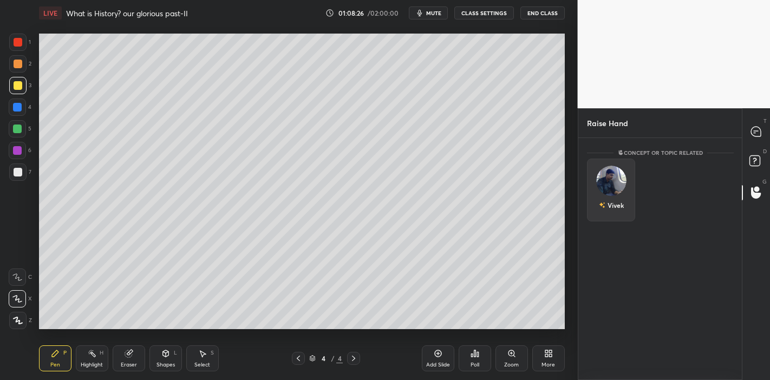
click at [616, 198] on div "Vivek" at bounding box center [611, 205] width 25 height 18
click at [620, 216] on button "INVITE" at bounding box center [611, 213] width 38 height 14
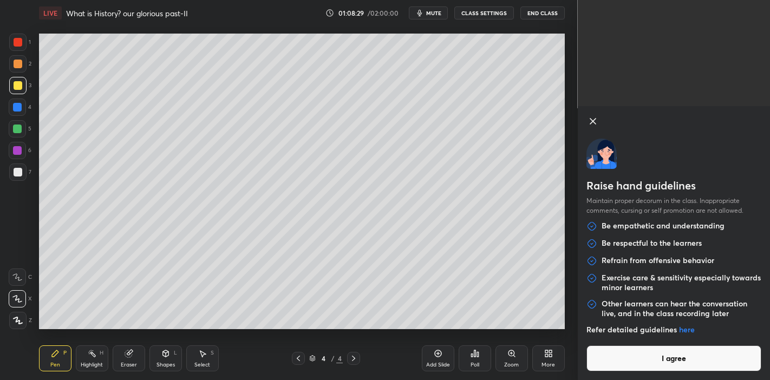
click at [664, 367] on button "I agree" at bounding box center [675, 359] width 176 height 26
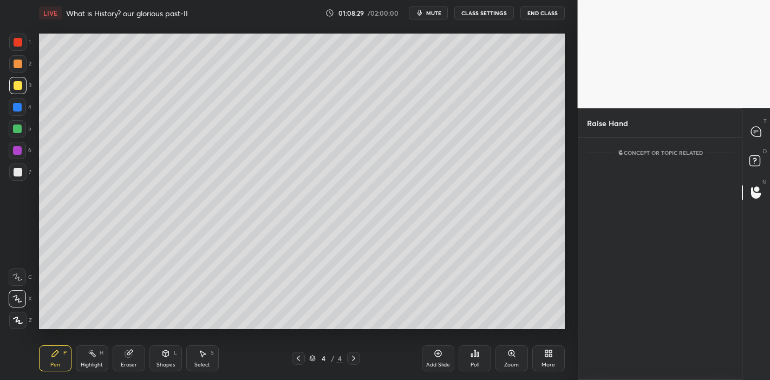
scroll to position [195, 161]
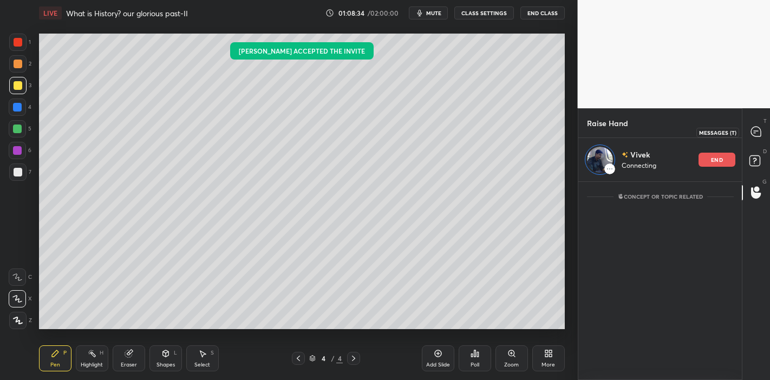
click at [763, 128] on div at bounding box center [757, 132] width 22 height 20
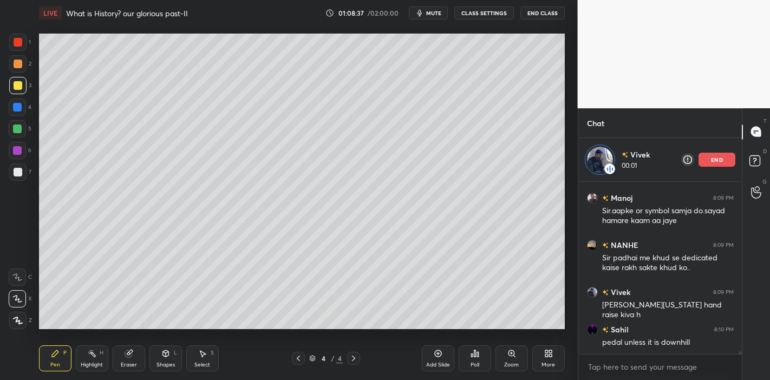
scroll to position [10418, 0]
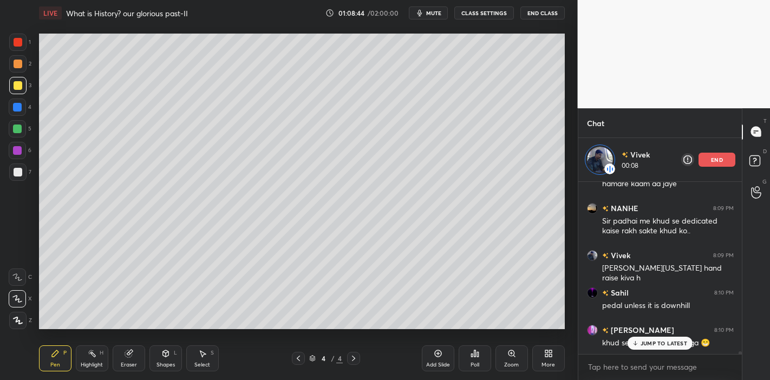
click at [654, 345] on p "JUMP TO LATEST" at bounding box center [664, 343] width 47 height 7
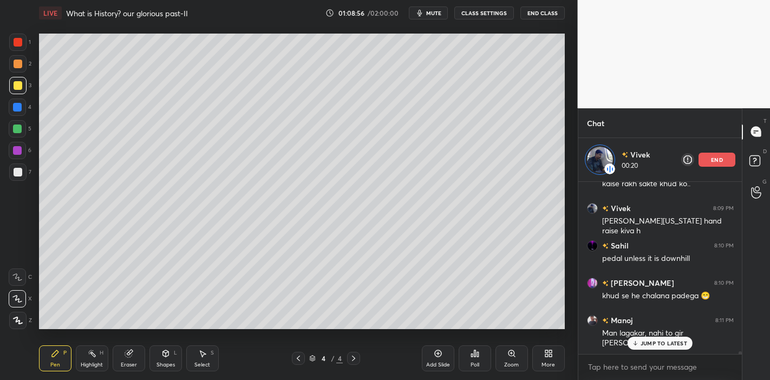
scroll to position [10512, 0]
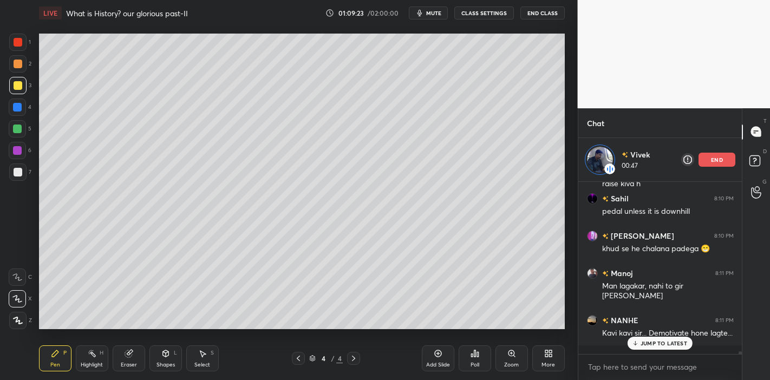
click at [725, 154] on div "end" at bounding box center [717, 160] width 37 height 14
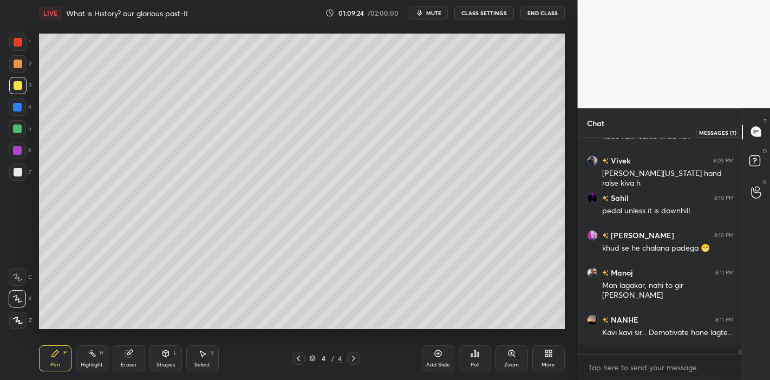
click at [749, 131] on div at bounding box center [757, 132] width 22 height 20
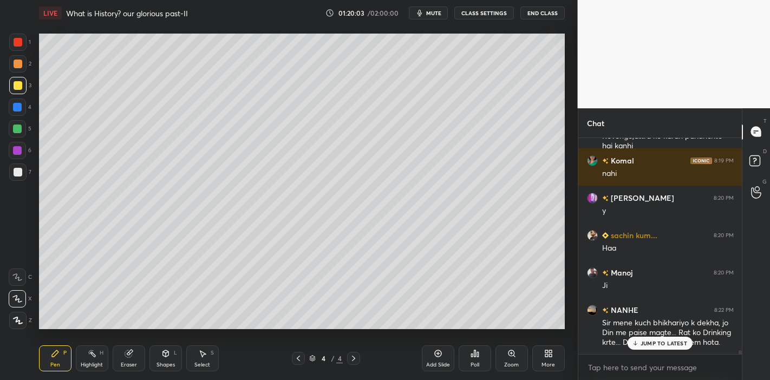
scroll to position [12243, 0]
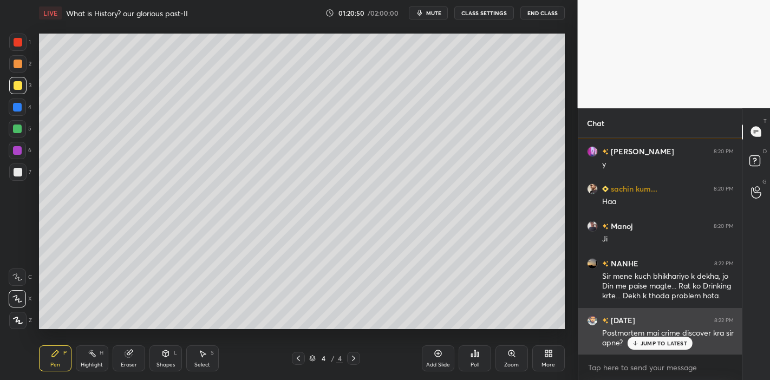
click at [634, 347] on div "JUMP TO LATEST" at bounding box center [660, 343] width 65 height 13
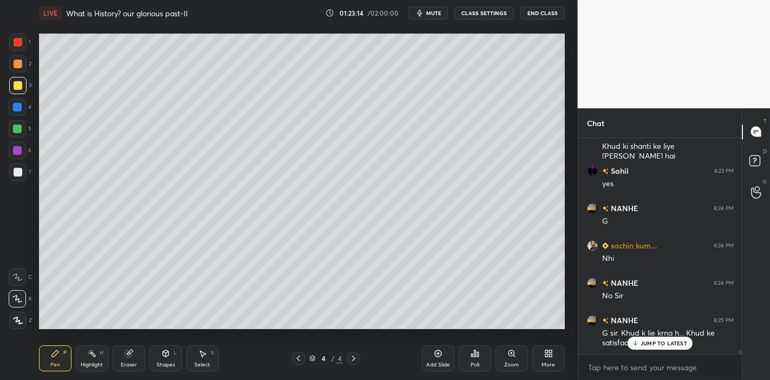
scroll to position [12768, 0]
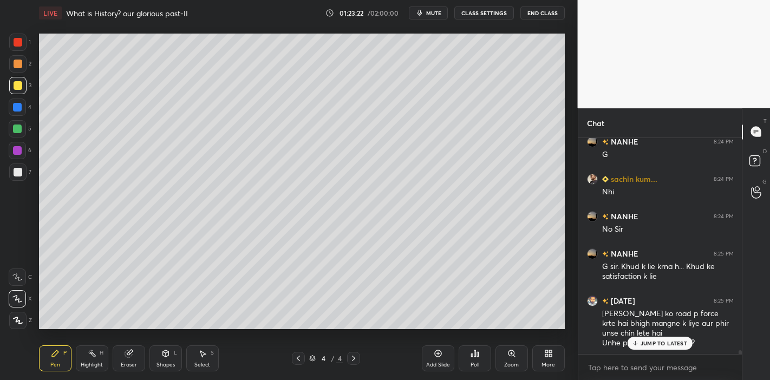
click at [681, 343] on p "JUMP TO LATEST" at bounding box center [664, 343] width 47 height 7
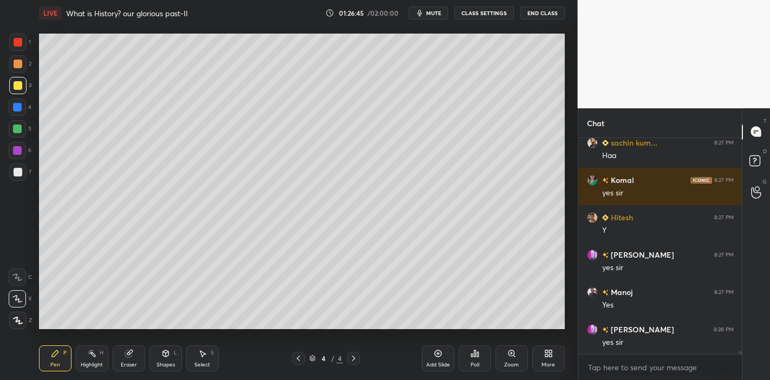
scroll to position [13142, 0]
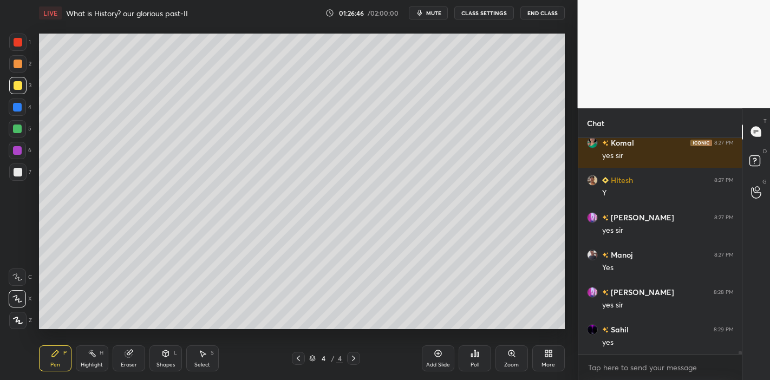
click at [20, 43] on div at bounding box center [18, 42] width 9 height 9
click at [22, 326] on div at bounding box center [17, 320] width 17 height 17
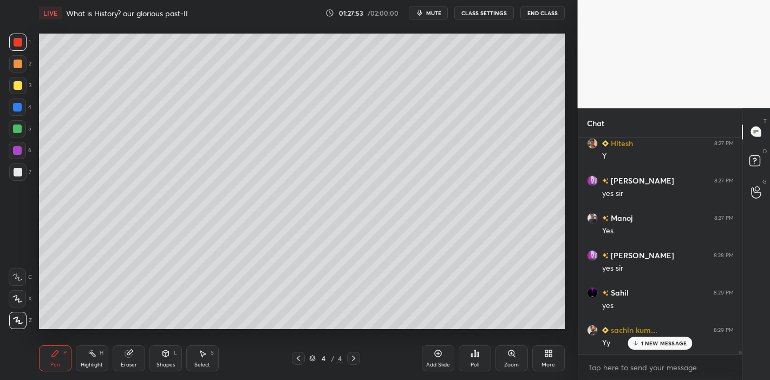
scroll to position [13217, 0]
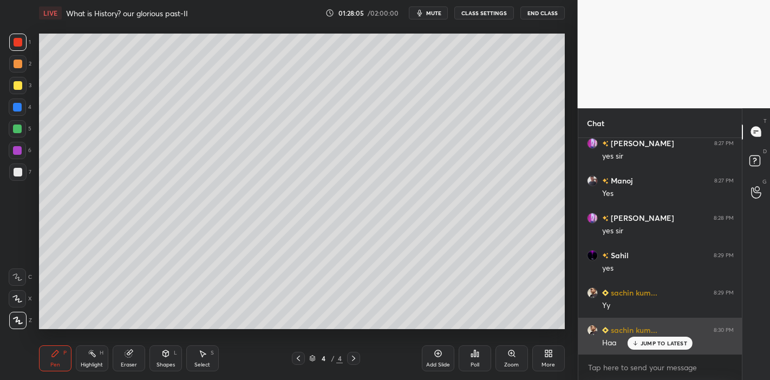
click at [638, 344] on icon at bounding box center [635, 343] width 7 height 7
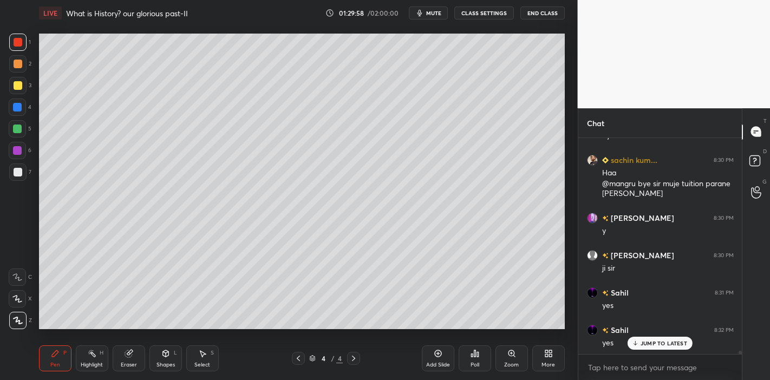
scroll to position [13453, 0]
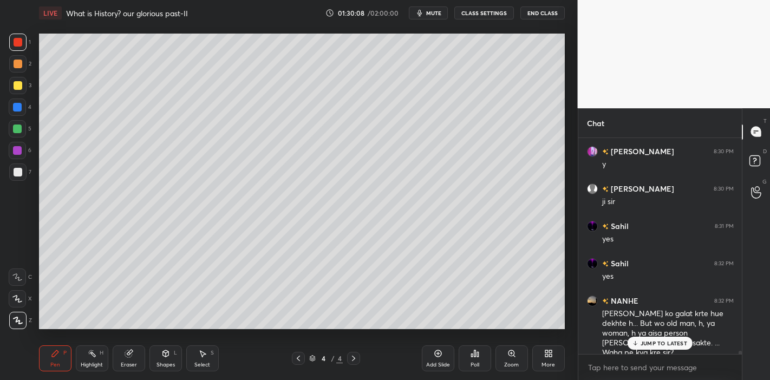
click at [651, 346] on p "JUMP TO LATEST" at bounding box center [664, 343] width 47 height 7
click at [22, 132] on div at bounding box center [17, 128] width 17 height 17
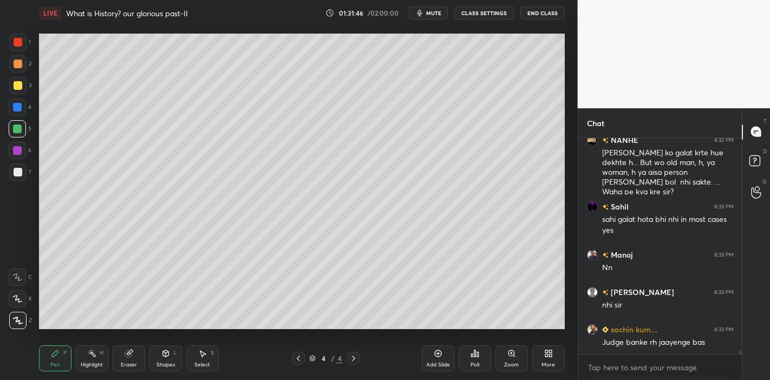
scroll to position [13652, 0]
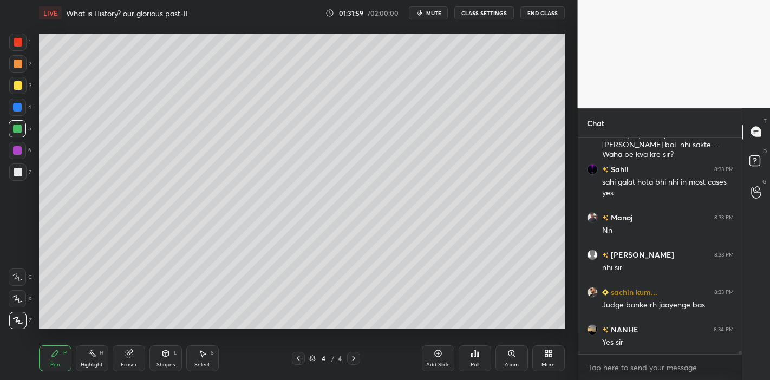
click at [18, 42] on div at bounding box center [18, 42] width 9 height 9
click at [12, 176] on div at bounding box center [17, 172] width 17 height 17
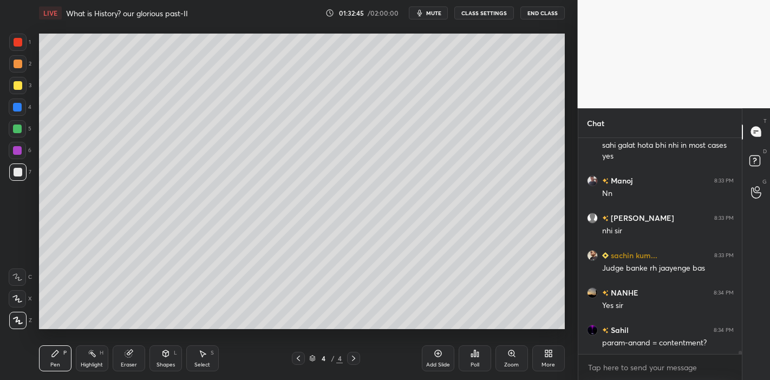
scroll to position [13726, 0]
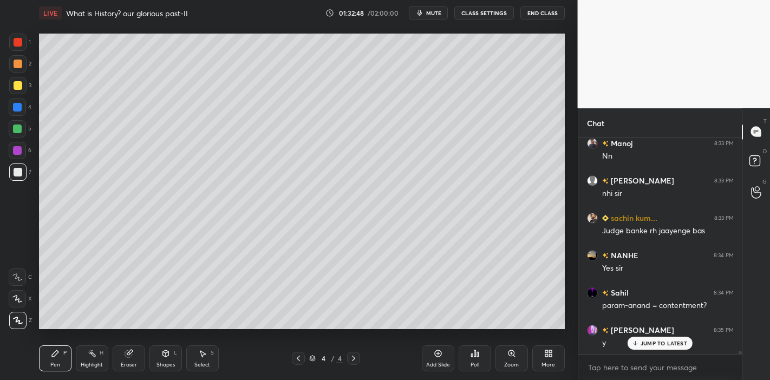
click at [646, 345] on p "JUMP TO LATEST" at bounding box center [664, 343] width 47 height 7
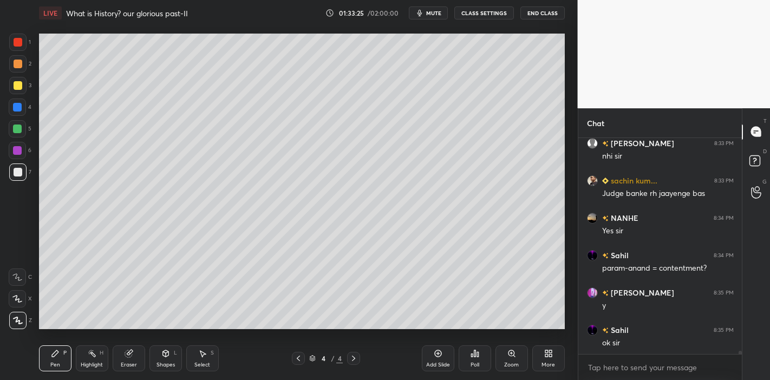
scroll to position [13820, 0]
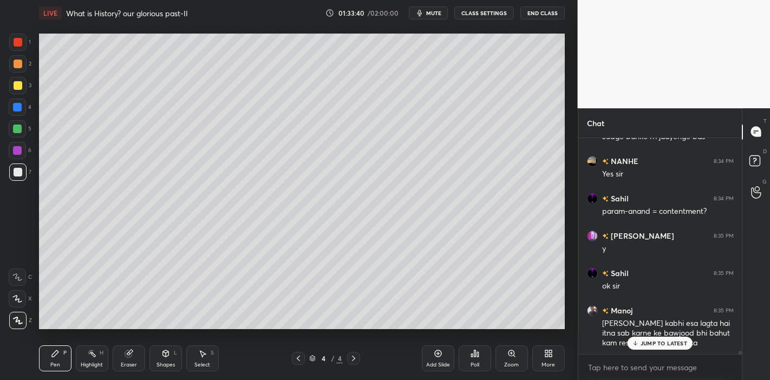
click at [658, 347] on div "JUMP TO LATEST" at bounding box center [660, 343] width 65 height 13
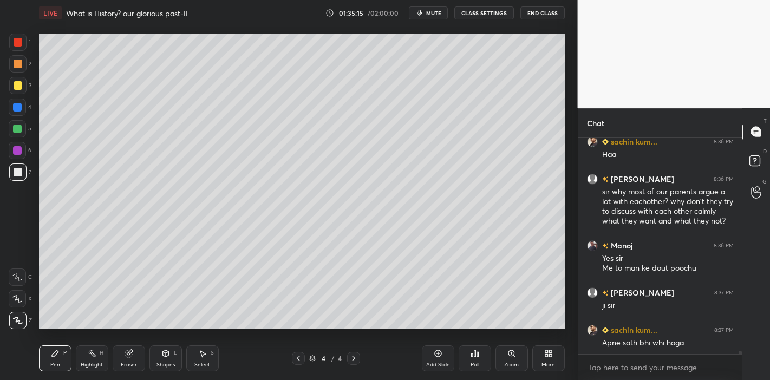
scroll to position [14084, 0]
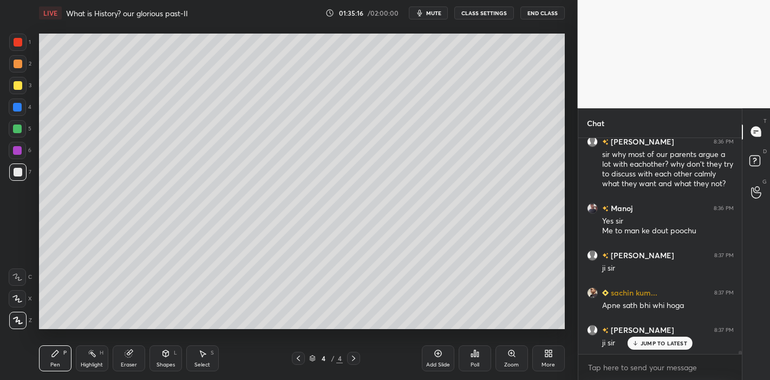
click at [676, 342] on p "JUMP TO LATEST" at bounding box center [664, 343] width 47 height 7
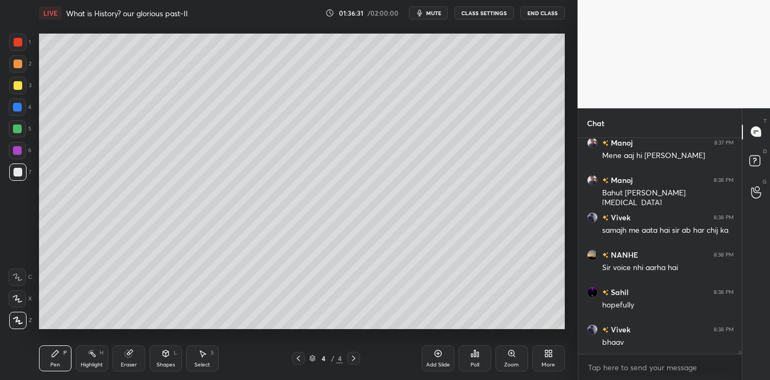
scroll to position [14729, 0]
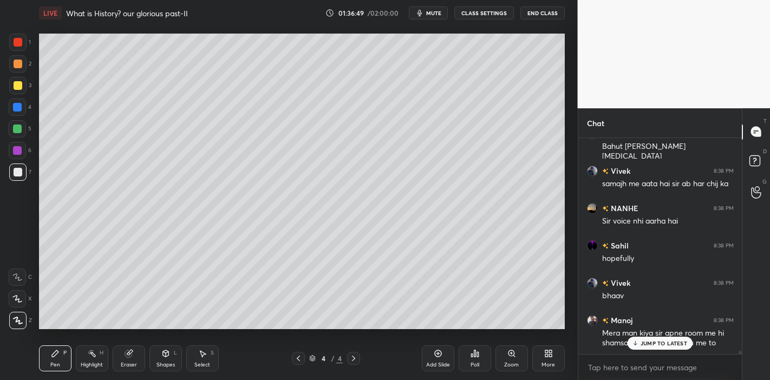
click at [644, 343] on p "JUMP TO LATEST" at bounding box center [664, 343] width 47 height 7
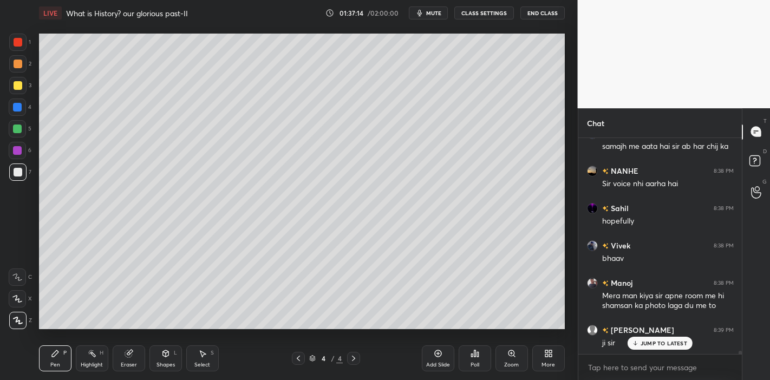
scroll to position [14804, 0]
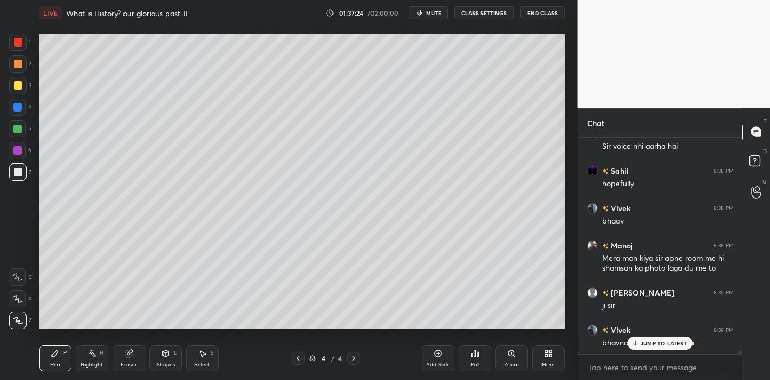
click at [637, 340] on icon at bounding box center [635, 343] width 7 height 7
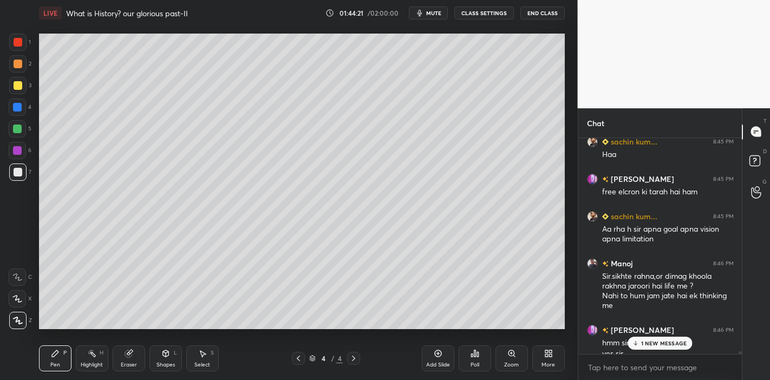
scroll to position [16472, 0]
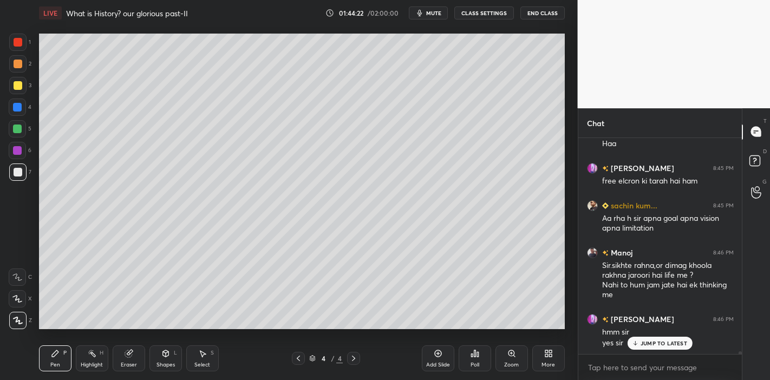
click at [642, 340] on p "JUMP TO LATEST" at bounding box center [664, 343] width 47 height 7
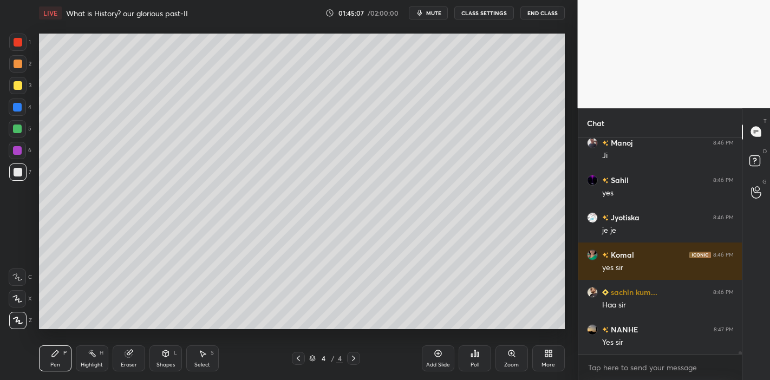
scroll to position [16743, 0]
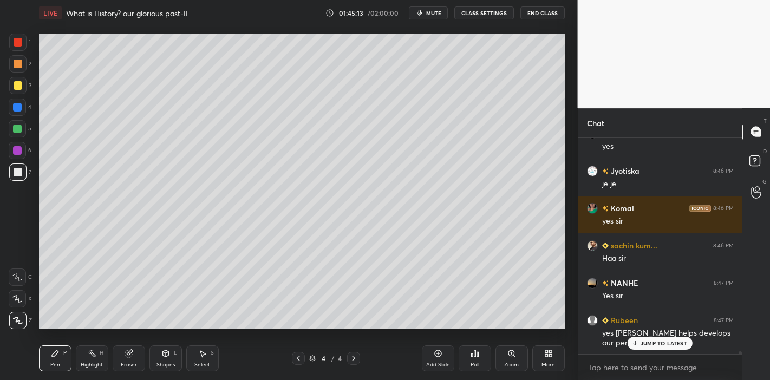
click at [669, 340] on p "JUMP TO LATEST" at bounding box center [664, 343] width 47 height 7
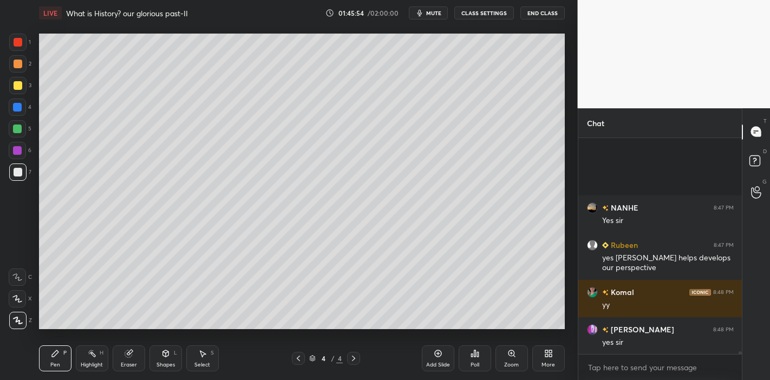
scroll to position [16914, 0]
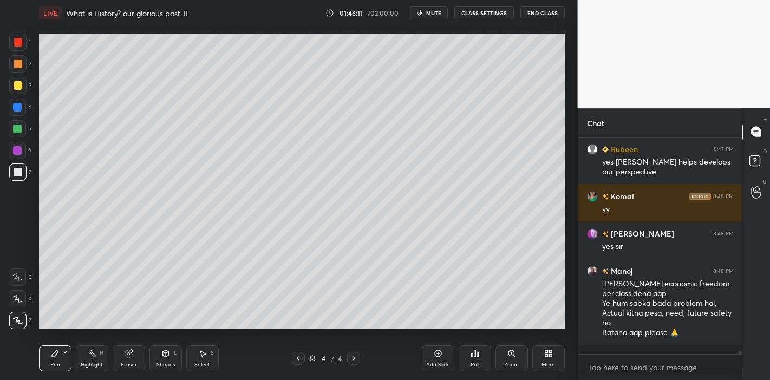
click at [122, 329] on div "Setting up your live class Poll for secs No correct answer Start poll" at bounding box center [302, 181] width 535 height 311
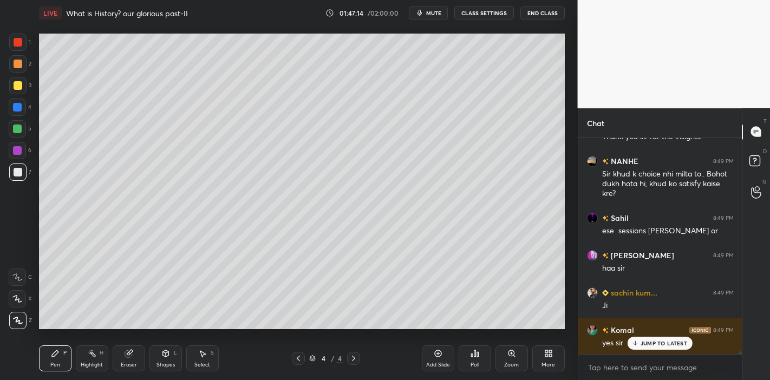
scroll to position [17392, 0]
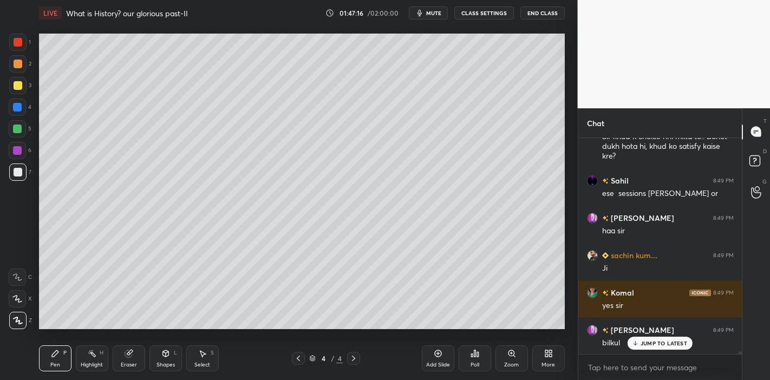
click at [662, 343] on p "JUMP TO LATEST" at bounding box center [664, 343] width 47 height 7
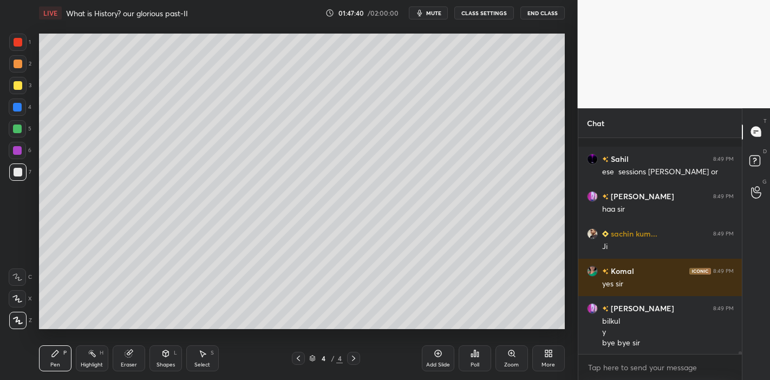
scroll to position [17489, 0]
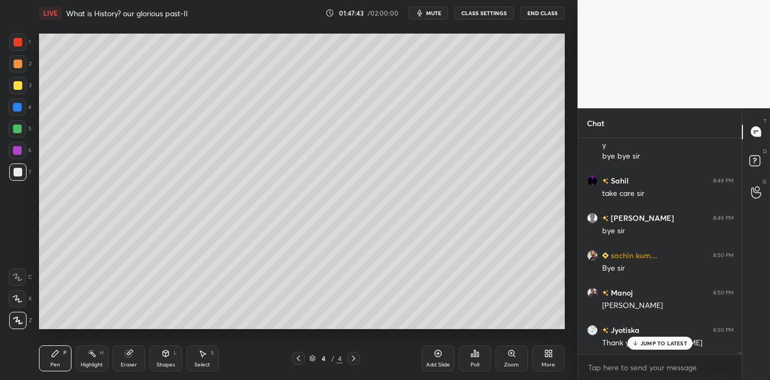
click at [545, 15] on button "End Class" at bounding box center [543, 13] width 44 height 13
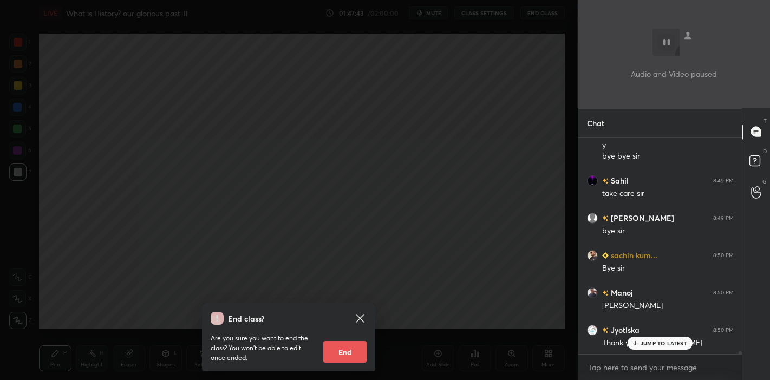
scroll to position [17638, 0]
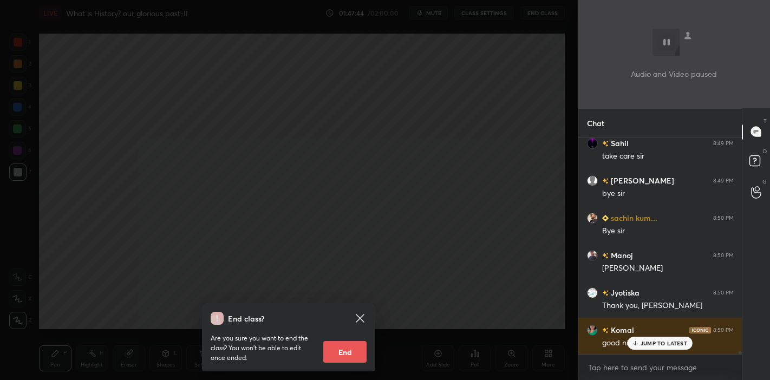
click at [358, 358] on button "End" at bounding box center [344, 352] width 43 height 22
type textarea "x"
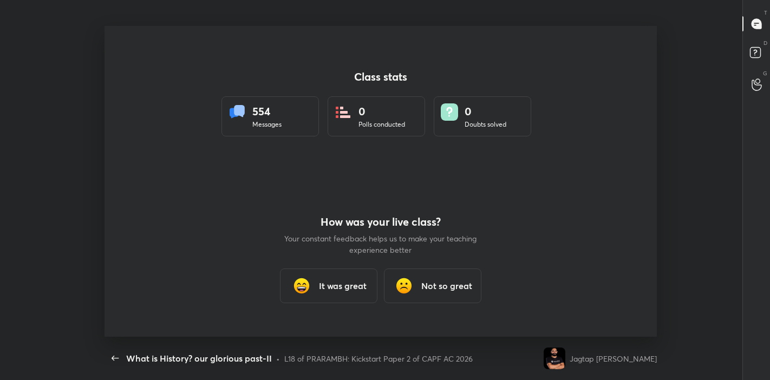
scroll to position [53869, 53418]
click at [344, 285] on h3 "It was great" at bounding box center [343, 286] width 48 height 13
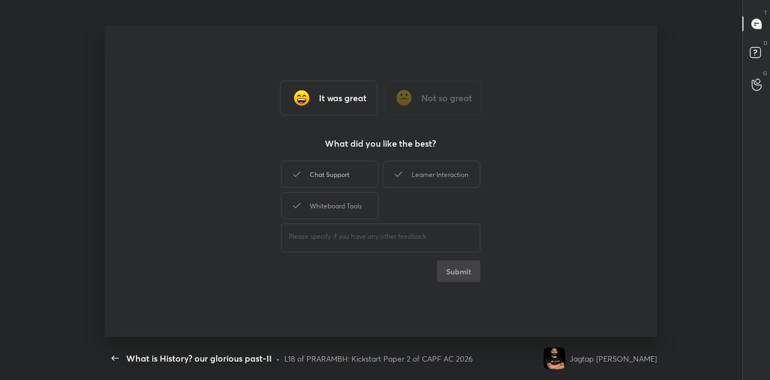
click at [347, 168] on div "Chat Support" at bounding box center [330, 174] width 98 height 27
click at [409, 169] on div "Learner Interaction" at bounding box center [432, 174] width 98 height 27
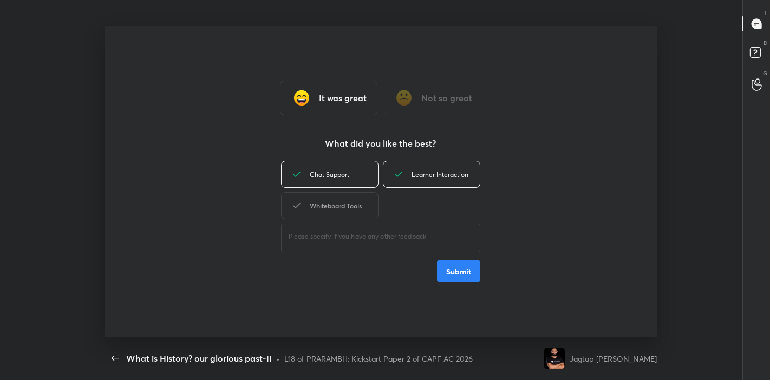
click at [367, 201] on div "Whiteboard Tools" at bounding box center [330, 205] width 98 height 27
click at [470, 273] on button "Submit" at bounding box center [458, 272] width 43 height 22
